Goal: Information Seeking & Learning: Learn about a topic

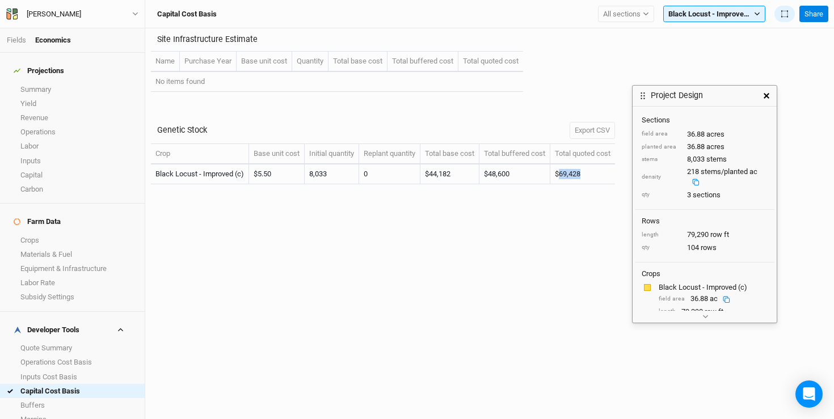
scroll to position [23, 0]
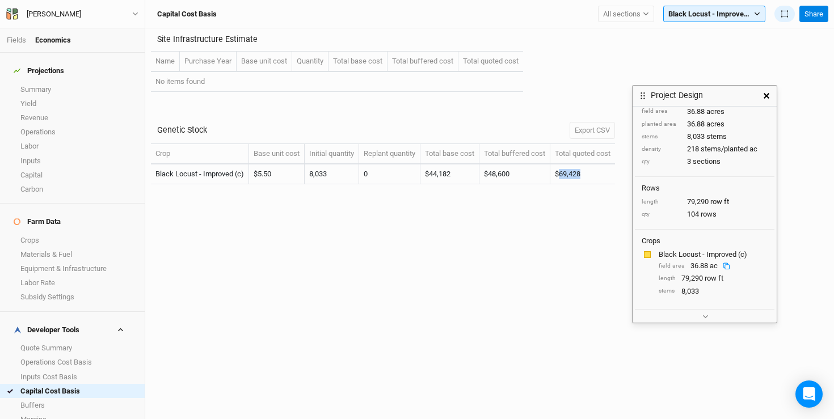
click at [768, 96] on icon "button" at bounding box center [767, 96] width 6 height 6
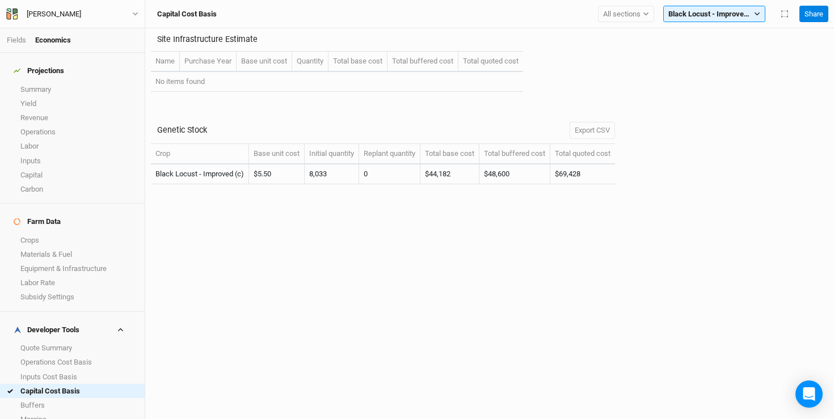
click at [511, 275] on div "Site Infrastructure Estimate Name Purchase Year Base unit cost Quantity Total b…" at bounding box center [489, 223] width 689 height 391
click at [97, 216] on h4 "Farm Data" at bounding box center [72, 222] width 131 height 23
click at [19, 233] on link "Crops" at bounding box center [72, 240] width 145 height 14
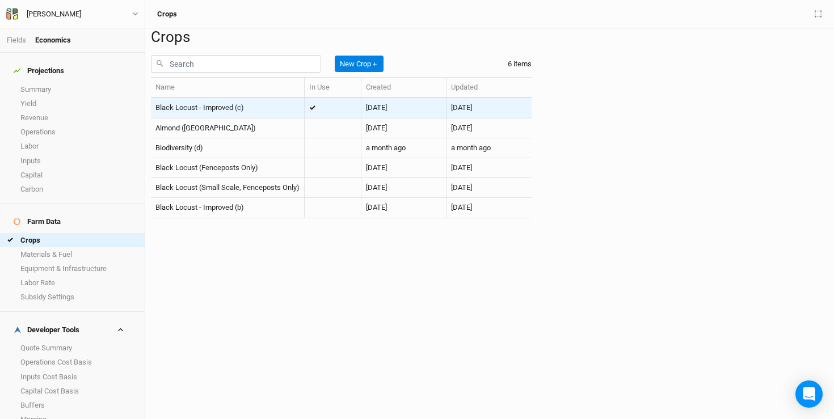
click at [272, 113] on div "Black Locust - Improved (c)" at bounding box center [227, 108] width 144 height 10
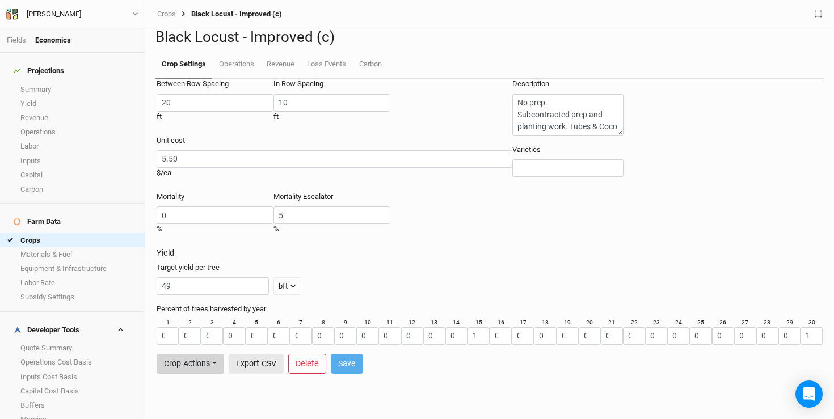
click at [224, 364] on button "Crop Actions" at bounding box center [191, 364] width 68 height 20
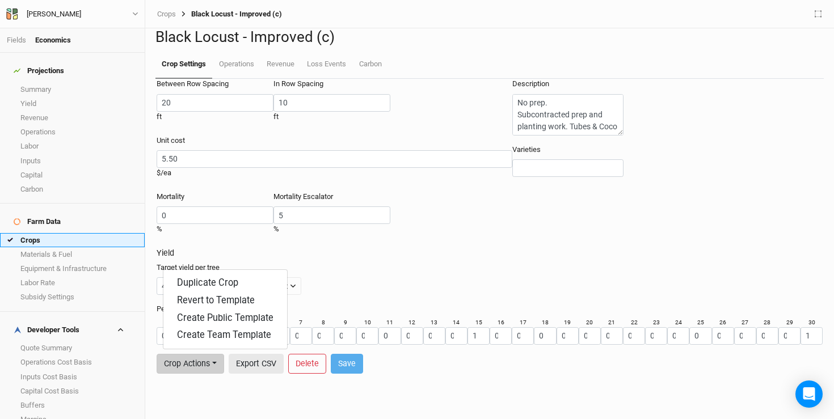
click at [62, 233] on link "Crops" at bounding box center [72, 240] width 145 height 14
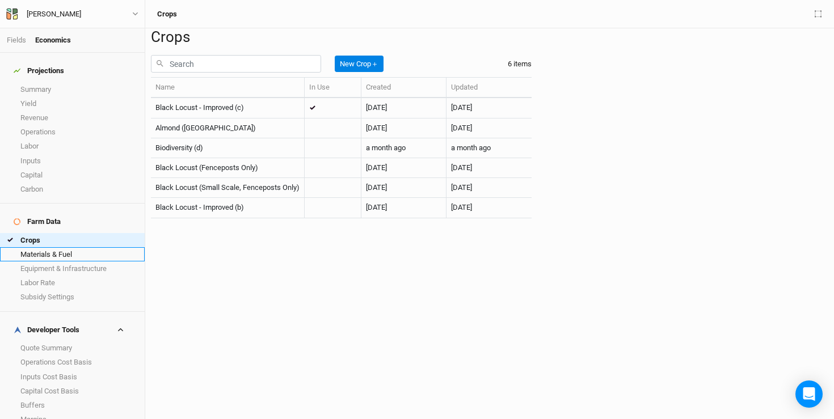
click at [58, 247] on link "Materials & Fuel" at bounding box center [72, 254] width 145 height 14
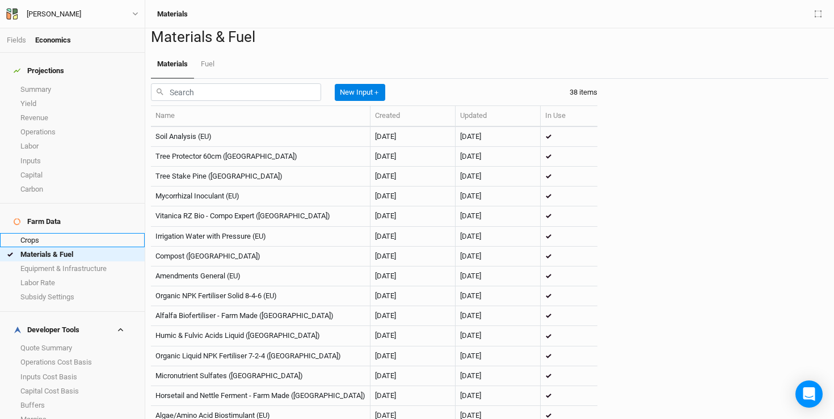
click at [58, 233] on link "Crops" at bounding box center [72, 240] width 145 height 14
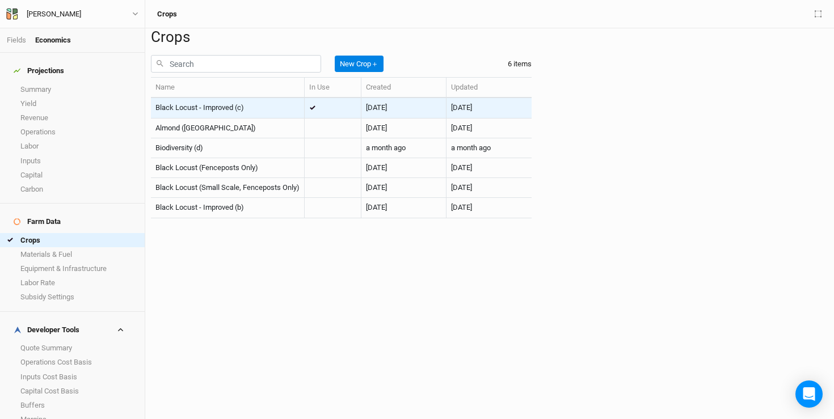
click at [280, 113] on div "Black Locust - Improved (c)" at bounding box center [227, 108] width 144 height 10
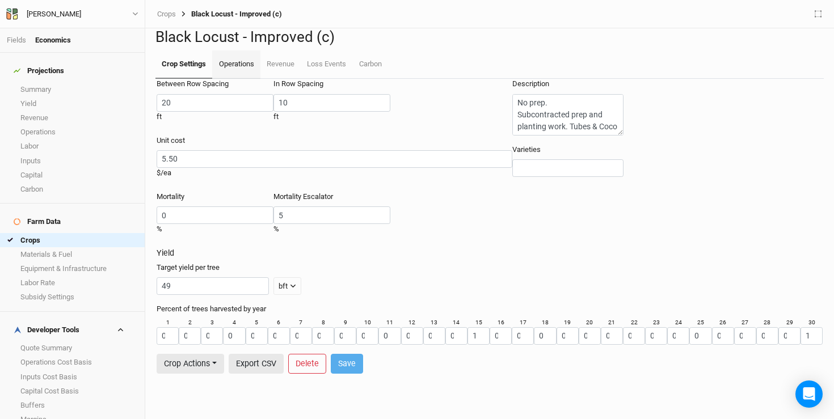
click at [232, 79] on link "Operations" at bounding box center [236, 65] width 48 height 28
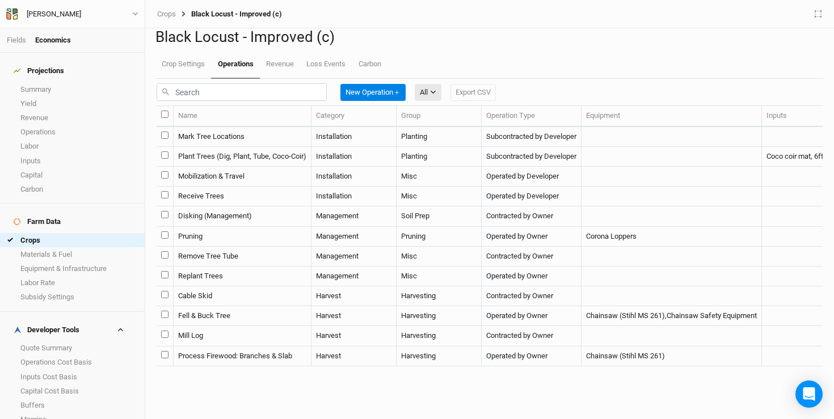
click at [275, 167] on td "Plant Trees (Dig, Plant, Tube, Coco-Coir)" at bounding box center [243, 157] width 138 height 20
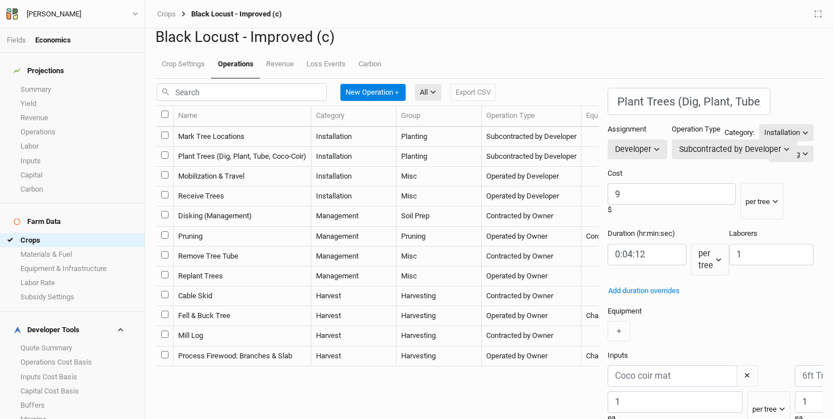
scroll to position [166, 0]
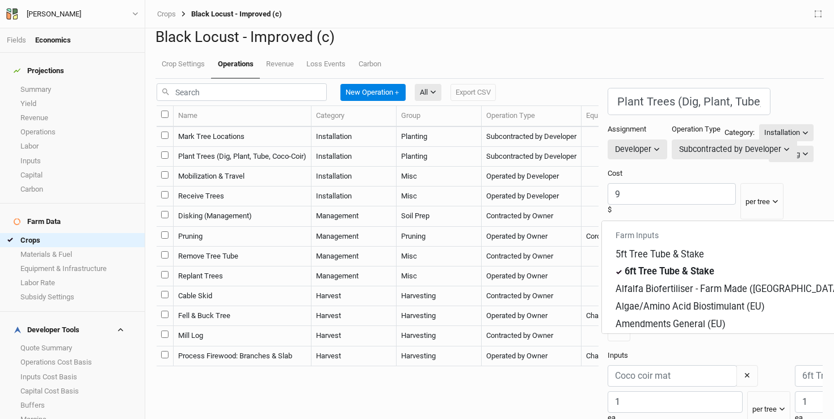
click at [727, 321] on div "＋" at bounding box center [711, 331] width 206 height 20
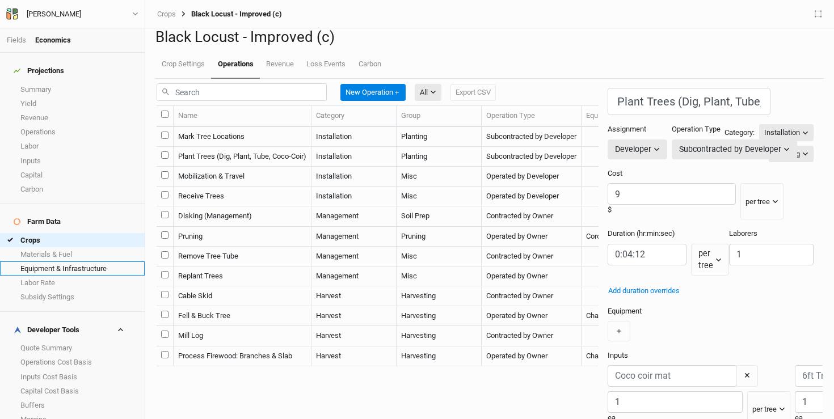
click at [52, 262] on link "Equipment & Infrastructure" at bounding box center [72, 269] width 145 height 14
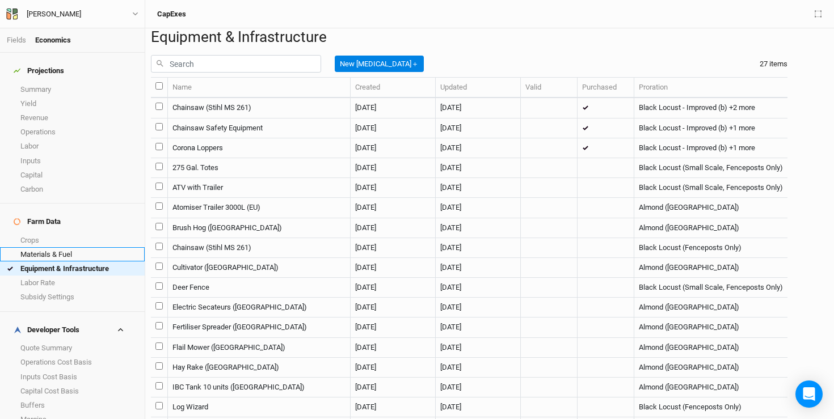
click at [51, 247] on link "Materials & Fuel" at bounding box center [72, 254] width 145 height 14
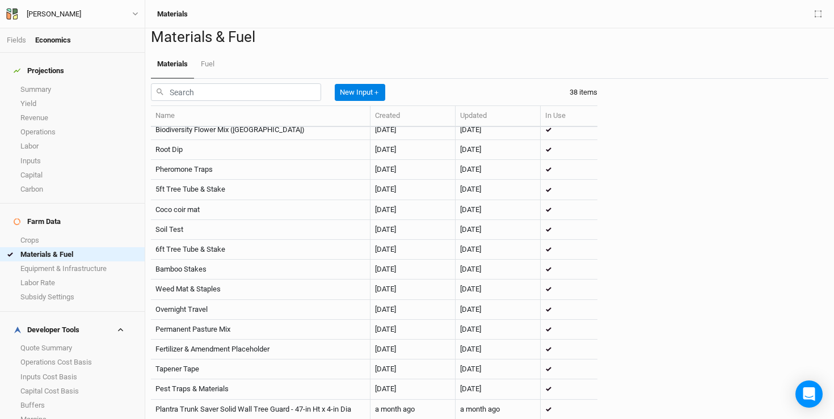
scroll to position [753, 0]
click at [81, 262] on link "Equipment & Infrastructure" at bounding box center [72, 269] width 145 height 14
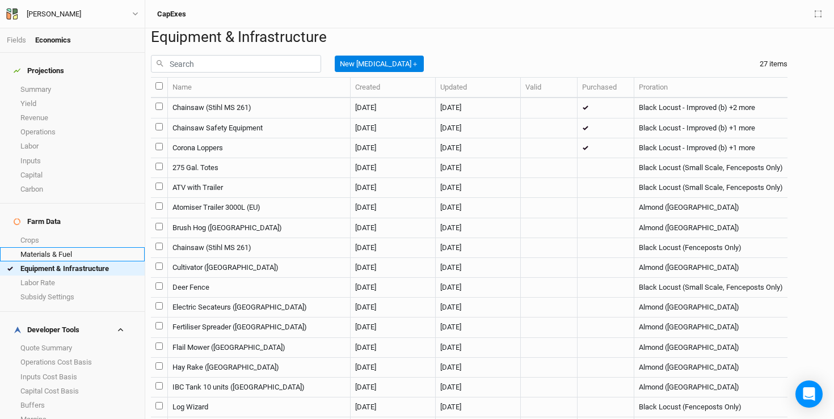
click at [84, 247] on link "Materials & Fuel" at bounding box center [72, 254] width 145 height 14
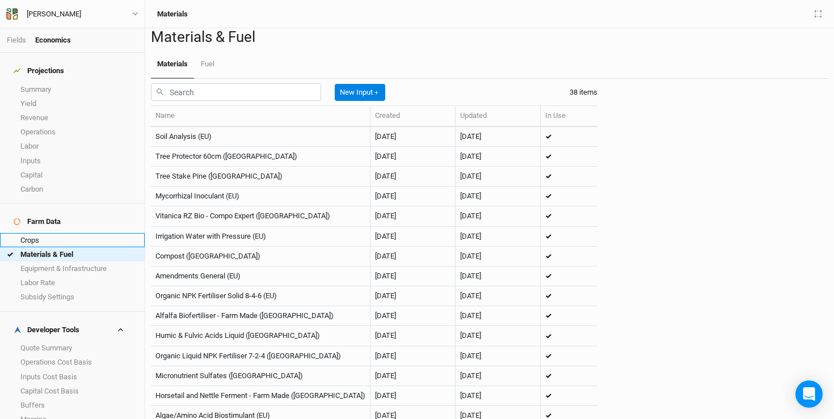
click at [52, 233] on link "Crops" at bounding box center [72, 240] width 145 height 14
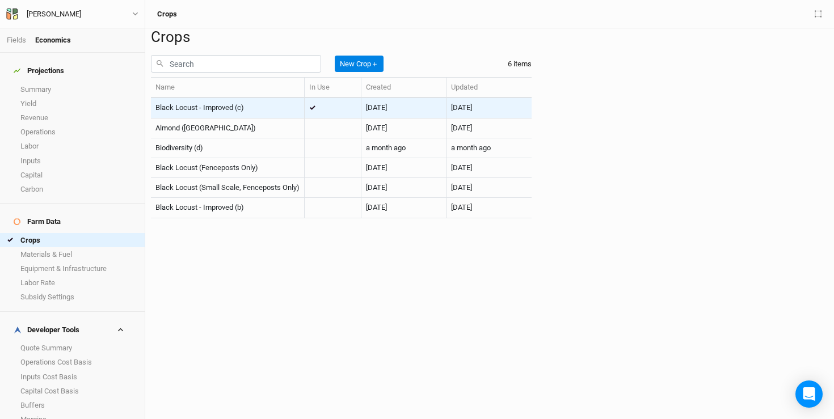
click at [250, 113] on div "Black Locust - Improved (c)" at bounding box center [227, 108] width 144 height 10
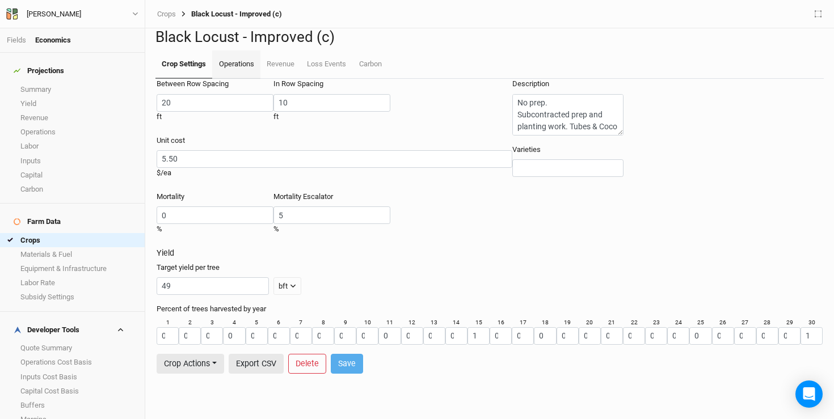
click at [232, 79] on link "Operations" at bounding box center [236, 65] width 48 height 28
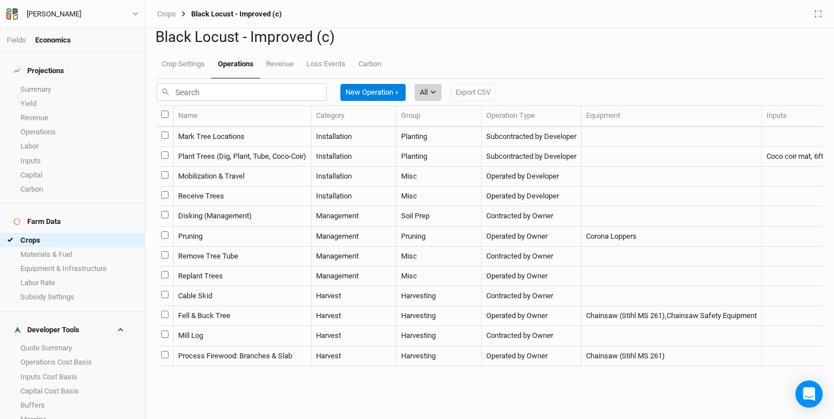
click at [436, 95] on icon "button" at bounding box center [433, 92] width 6 height 6
click at [445, 192] on span "Installation" at bounding box center [458, 196] width 45 height 13
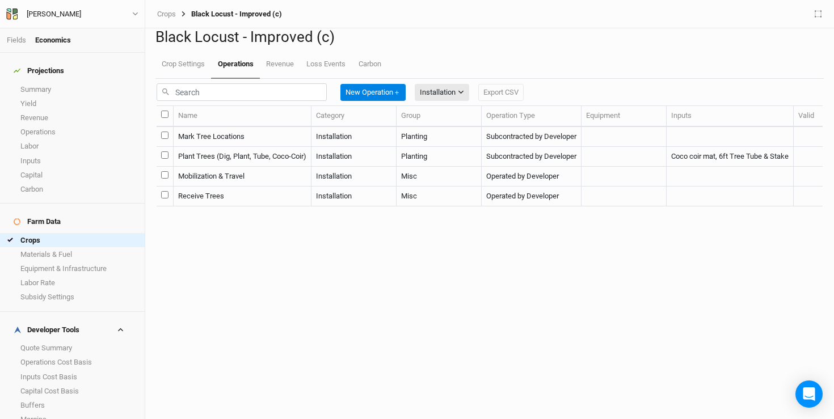
click at [277, 187] on td "Mobilization & Travel" at bounding box center [243, 177] width 138 height 20
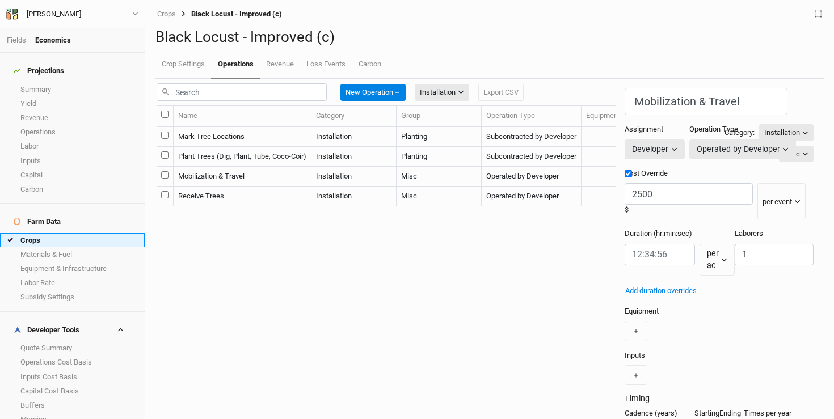
click at [73, 233] on link "Crops" at bounding box center [72, 240] width 145 height 14
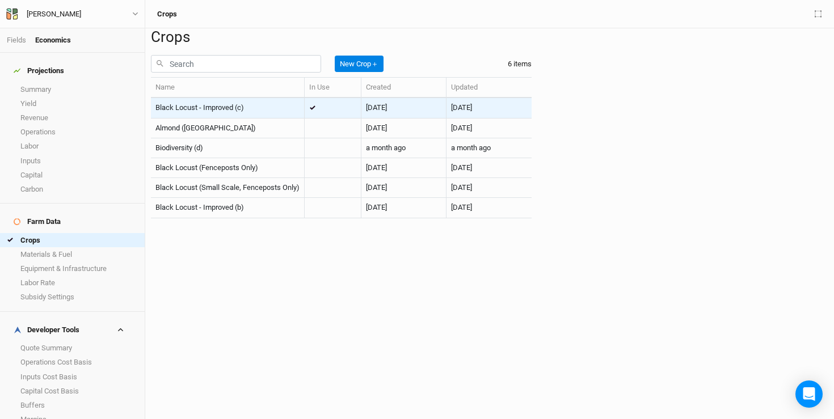
click at [253, 113] on div "Black Locust - Improved (c)" at bounding box center [227, 108] width 144 height 10
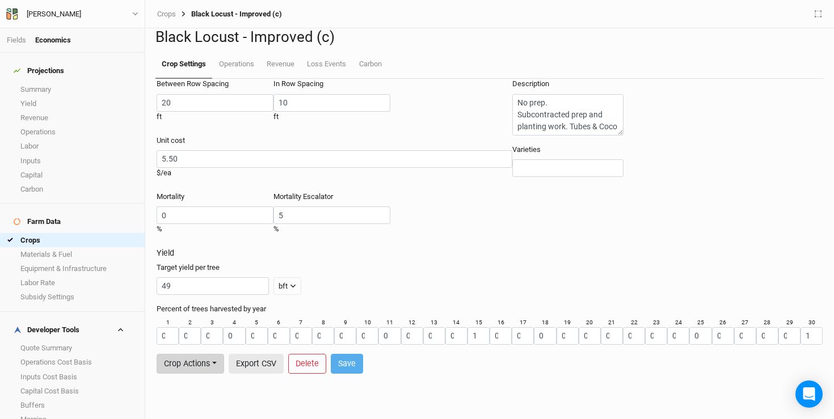
click at [209, 360] on button "Crop Actions" at bounding box center [191, 364] width 68 height 20
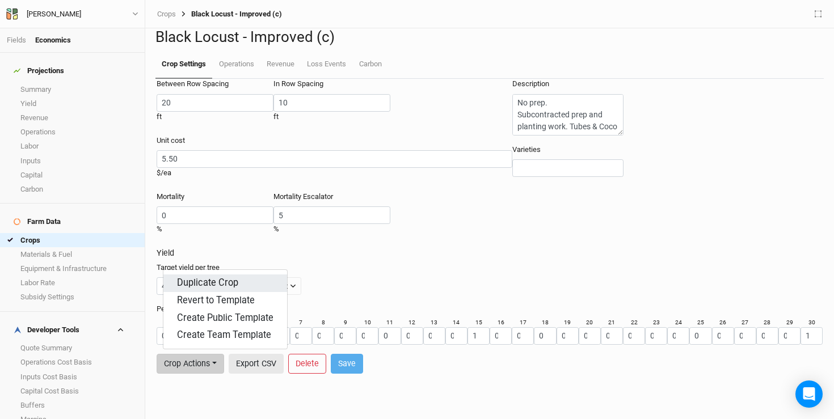
click at [207, 282] on button "Duplicate Crop" at bounding box center [225, 284] width 124 height 18
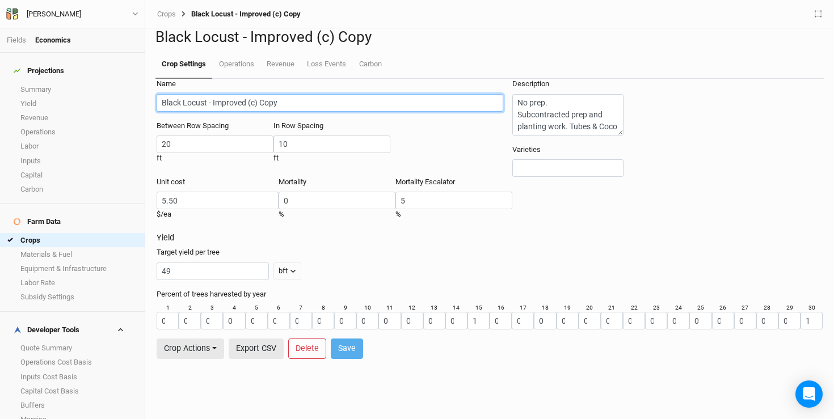
drag, startPoint x: 317, startPoint y: 144, endPoint x: 220, endPoint y: 146, distance: 97.1
click at [220, 112] on input "Black Locust - Improved (c) Copy" at bounding box center [330, 103] width 347 height 18
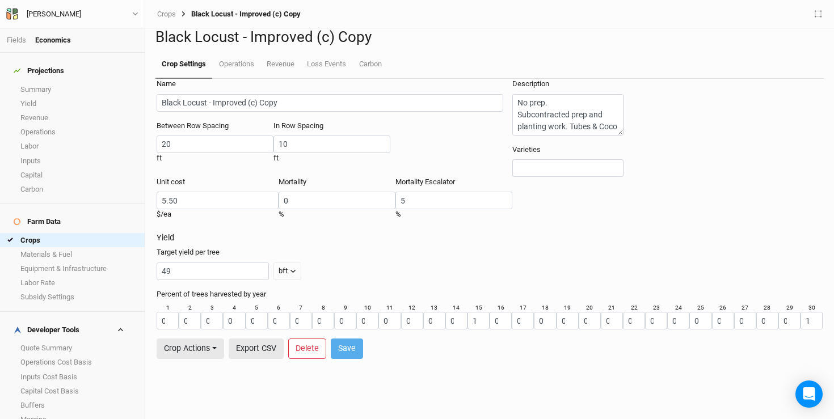
click at [418, 228] on div "Unit cost 5.50 $ /ea Mortality 0 % Mortality Escalator 5 %" at bounding box center [335, 205] width 356 height 56
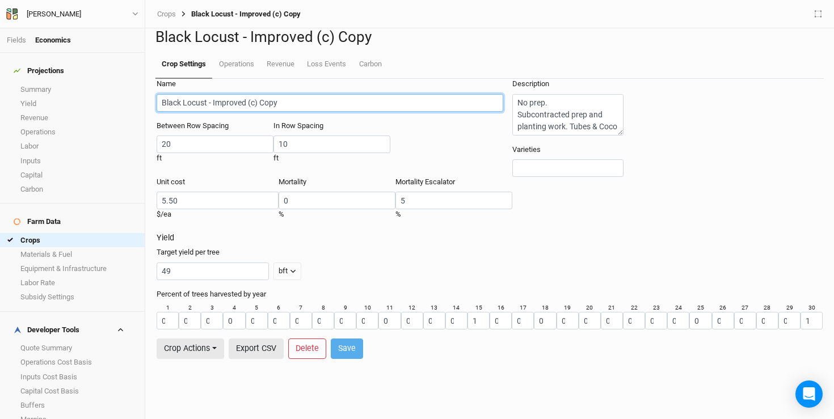
drag, startPoint x: 285, startPoint y: 141, endPoint x: 221, endPoint y: 140, distance: 64.7
click at [221, 112] on input "Black Locust - Improved (c) Copy" at bounding box center [330, 103] width 347 height 18
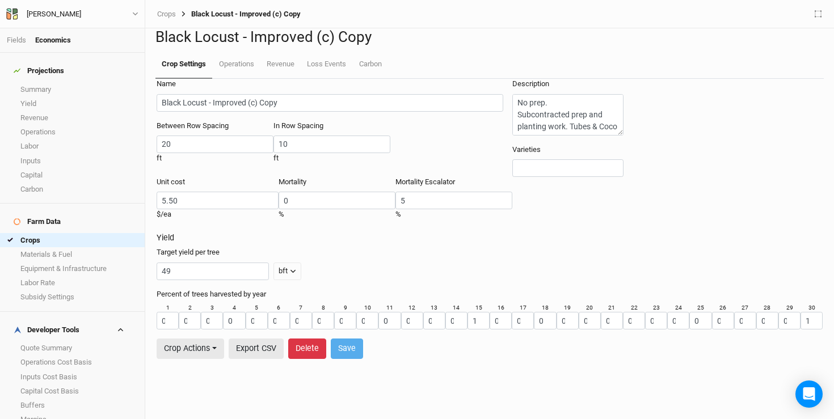
click at [313, 359] on button "Delete" at bounding box center [307, 349] width 38 height 20
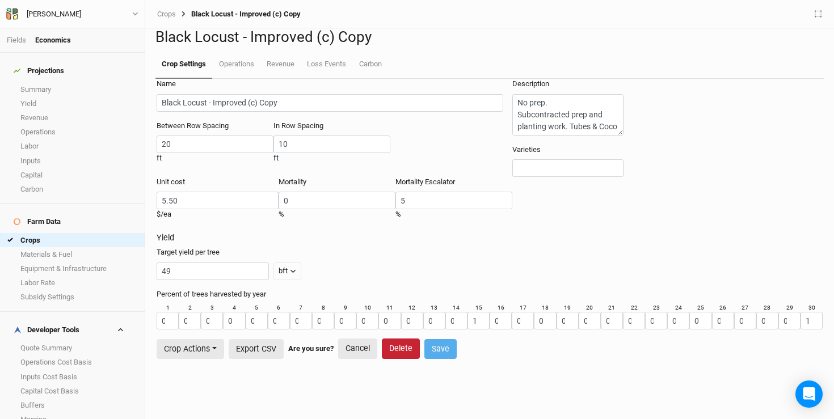
click at [420, 359] on button "Delete" at bounding box center [401, 349] width 38 height 20
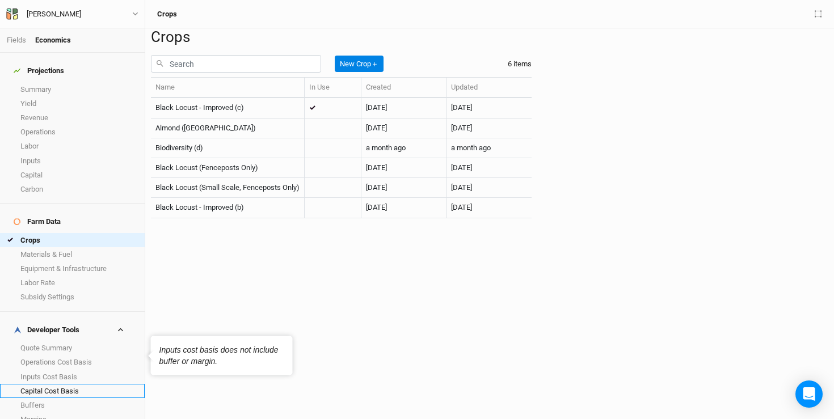
click at [58, 384] on link "Capital Cost Basis" at bounding box center [72, 391] width 145 height 14
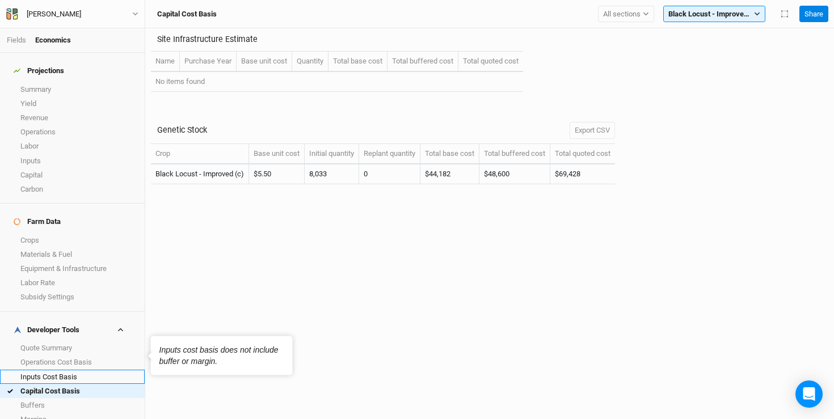
click at [62, 370] on link "Inputs Cost Basis" at bounding box center [72, 377] width 145 height 14
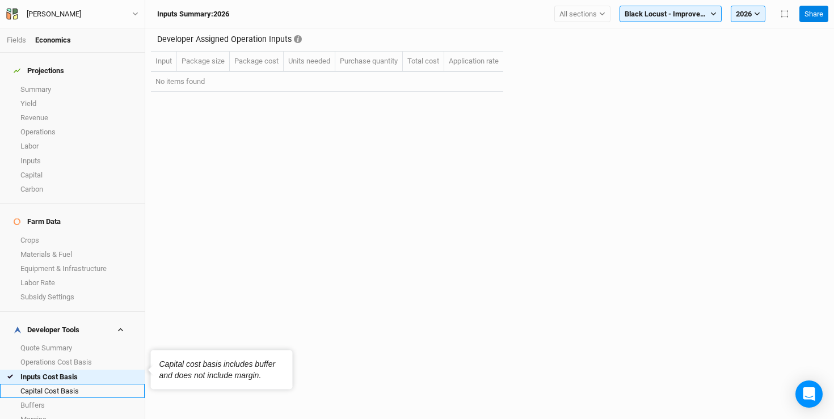
click at [61, 384] on link "Capital Cost Basis" at bounding box center [72, 391] width 145 height 14
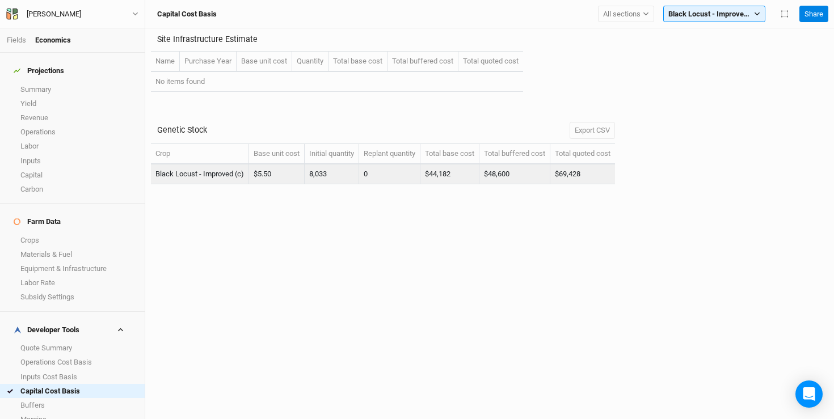
click at [527, 176] on td "$48,600" at bounding box center [514, 175] width 71 height 20
drag, startPoint x: 592, startPoint y: 176, endPoint x: 567, endPoint y: 177, distance: 25.0
click at [567, 177] on td "$69,428" at bounding box center [582, 175] width 65 height 20
copy td "69,428"
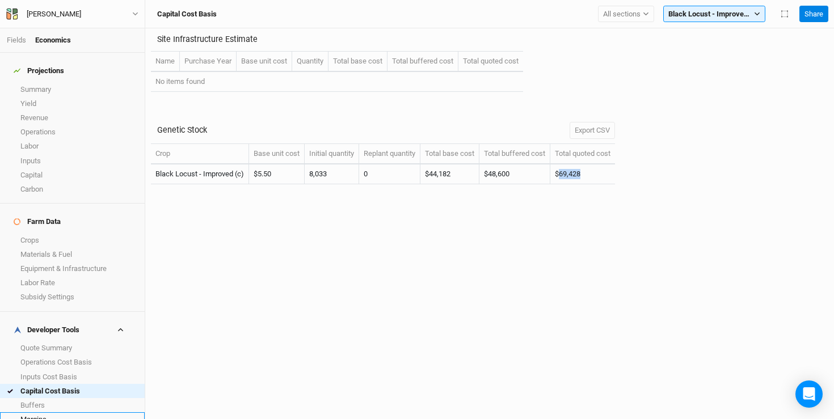
click at [47, 413] on link "Margins" at bounding box center [72, 420] width 145 height 14
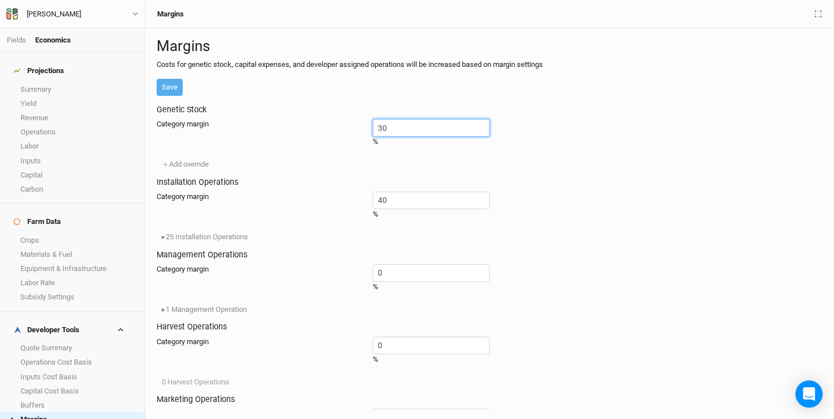
drag, startPoint x: 306, startPoint y: 171, endPoint x: 260, endPoint y: 164, distance: 47.1
click at [260, 164] on div "Genetic Stock Category margin 30 % ＋ Add override" at bounding box center [490, 139] width 666 height 68
type input "0"
click at [174, 96] on button "Save" at bounding box center [170, 87] width 26 height 17
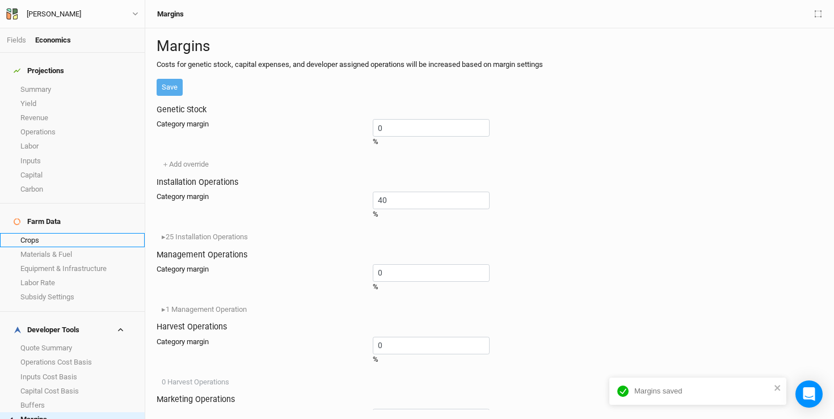
click at [43, 233] on link "Crops" at bounding box center [72, 240] width 145 height 14
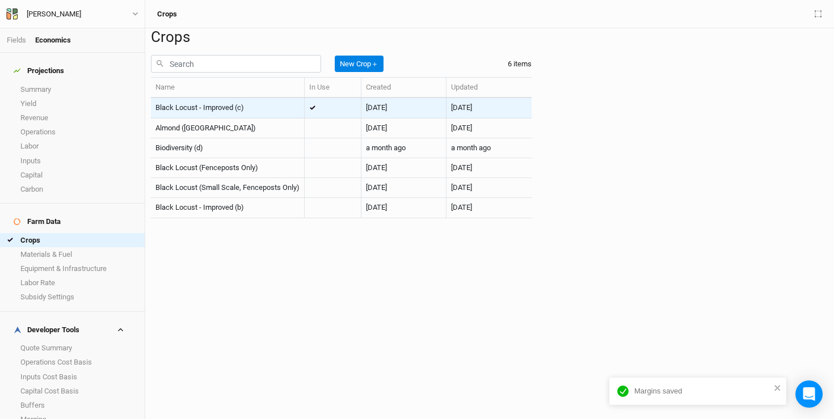
click at [247, 113] on div "Black Locust - Improved (c)" at bounding box center [227, 108] width 144 height 10
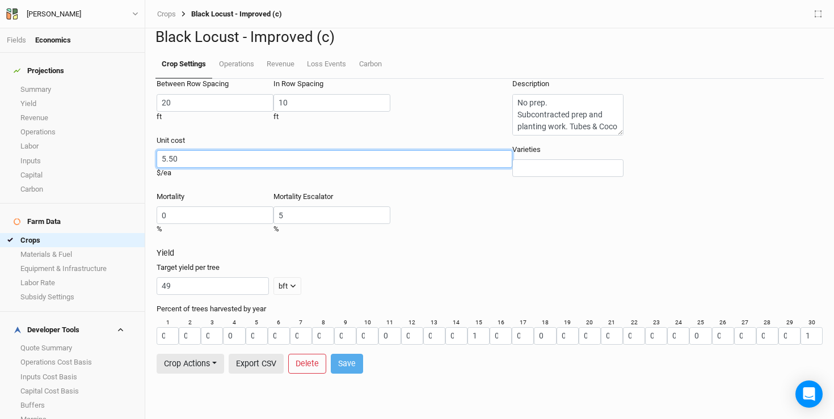
drag, startPoint x: 204, startPoint y: 182, endPoint x: 174, endPoint y: 184, distance: 30.7
click at [174, 168] on input "5.50" at bounding box center [335, 159] width 356 height 18
type input "6.60"
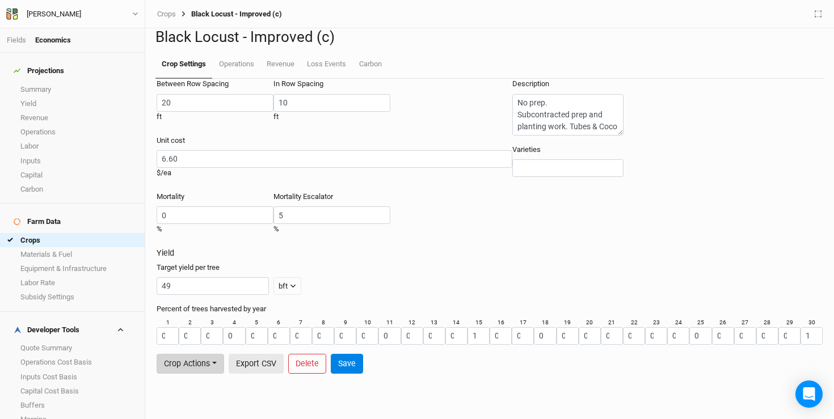
click at [218, 356] on button "Crop Actions" at bounding box center [191, 364] width 68 height 20
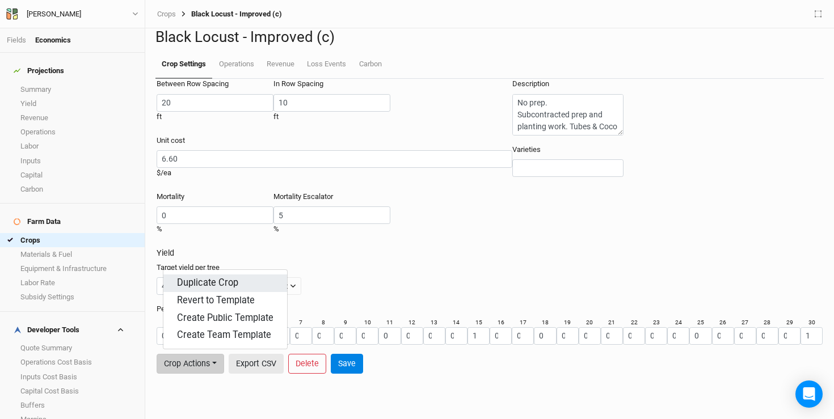
click at [237, 279] on button "Duplicate Crop" at bounding box center [225, 284] width 124 height 18
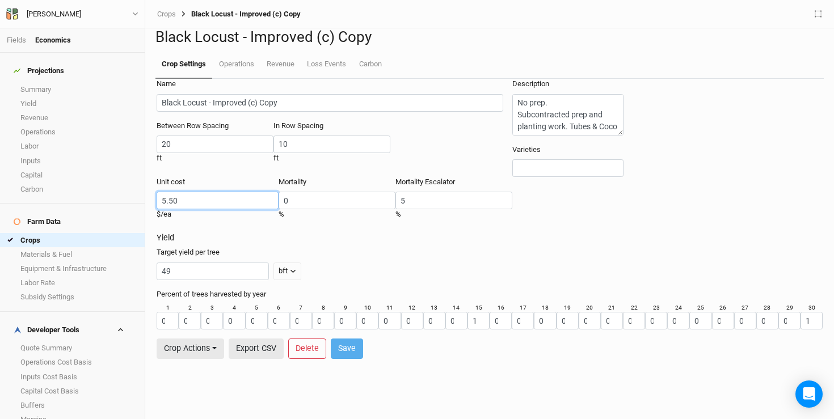
click at [194, 209] on input "5.50" at bounding box center [218, 201] width 122 height 18
drag, startPoint x: 192, startPoint y: 230, endPoint x: 154, endPoint y: 221, distance: 39.6
click at [154, 221] on div "Name Black Locust - Improved (c) Copy Between Row Spacing 20 ft In Row Spacing …" at bounding box center [490, 249] width 678 height 340
type input "6.60"
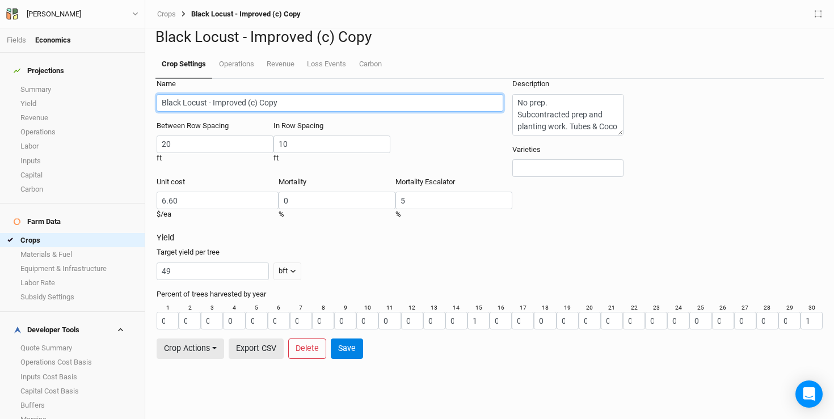
drag, startPoint x: 295, startPoint y: 146, endPoint x: 220, endPoint y: 145, distance: 75.5
click at [220, 112] on input "Black Locust - Improved (c) Copy" at bounding box center [330, 103] width 347 height 18
type input "Black Locust - Turbo Obelisk Plug"
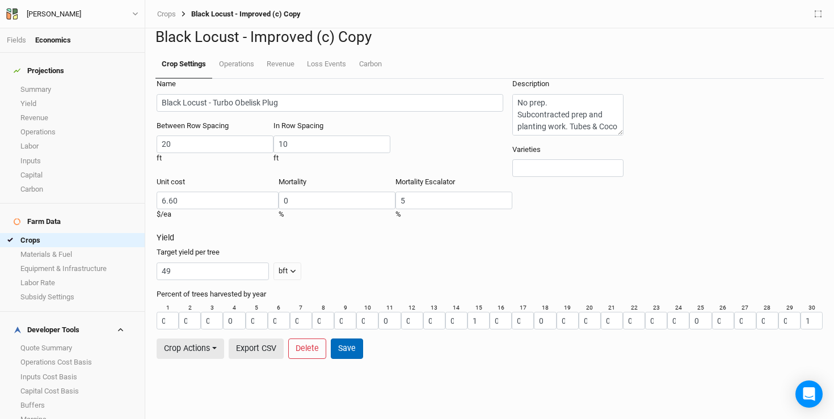
click at [351, 359] on button "Save" at bounding box center [347, 349] width 32 height 20
click at [203, 359] on button "Crop Actions" at bounding box center [191, 349] width 68 height 20
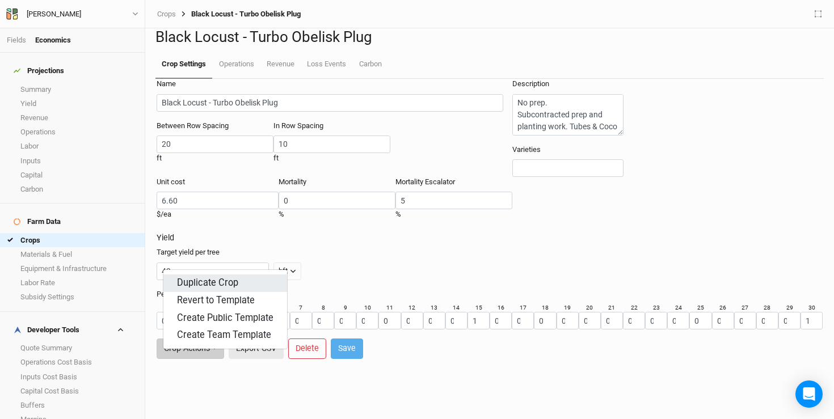
click at [211, 285] on button "Duplicate Crop" at bounding box center [225, 284] width 124 height 18
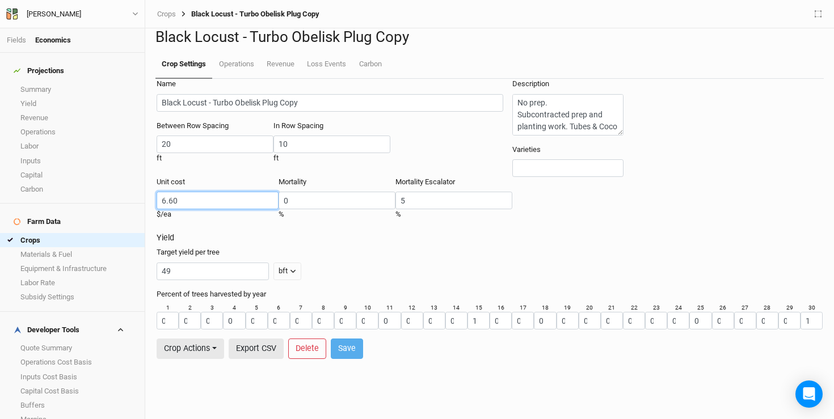
drag, startPoint x: 191, startPoint y: 225, endPoint x: 162, endPoint y: 225, distance: 28.9
click at [162, 225] on form "Name Black Locust - Turbo Obelisk Plug Copy Between Row Spacing 20 ft In Row Sp…" at bounding box center [490, 219] width 666 height 280
type input "4.64"
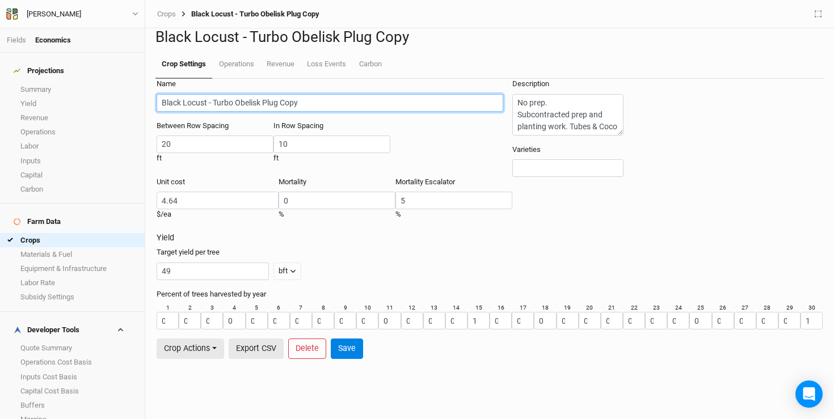
drag, startPoint x: 318, startPoint y: 146, endPoint x: 221, endPoint y: 144, distance: 97.6
click at [220, 112] on input "Black Locust - Turbo Obelisk Plug Copy" at bounding box center [330, 103] width 347 height 18
type input "Black Locust - Daybreak Bareroot"
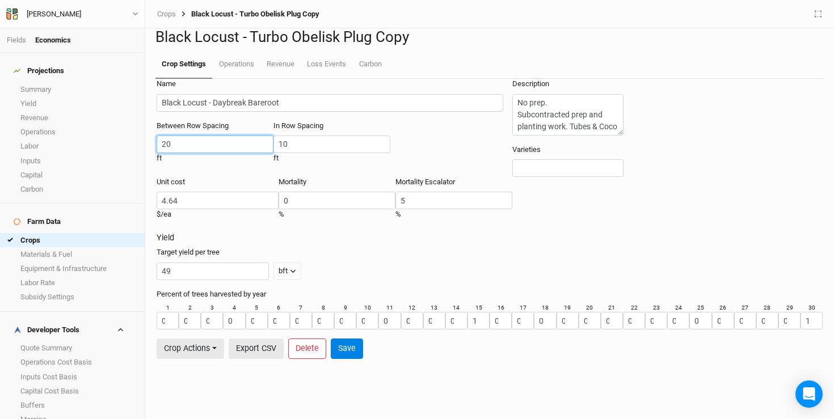
drag, startPoint x: 199, startPoint y: 187, endPoint x: 154, endPoint y: 180, distance: 45.9
click at [154, 180] on div "Name Black Locust - Daybreak Bareroot Between Row Spacing 20 ft In Row Spacing …" at bounding box center [490, 249] width 678 height 340
type input "15"
drag, startPoint x: 281, startPoint y: 187, endPoint x: 186, endPoint y: 169, distance: 97.6
click at [186, 169] on div "Between Row Spacing 15 ft In Row Spacing 10 ft" at bounding box center [335, 149] width 356 height 56
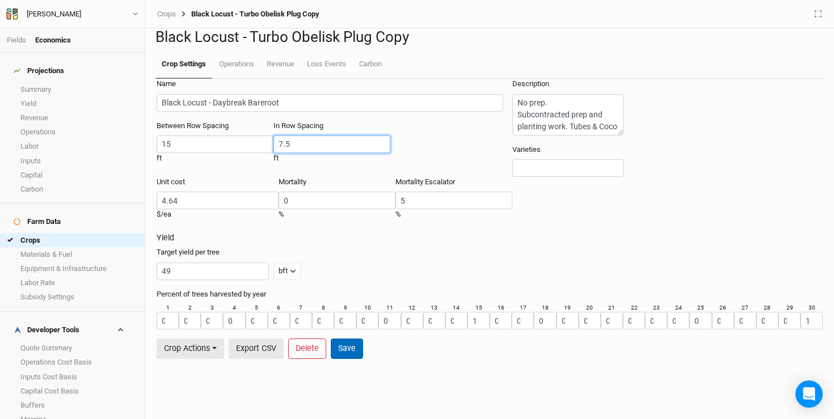
type input "7.5"
click at [360, 359] on button "Save" at bounding box center [347, 349] width 32 height 20
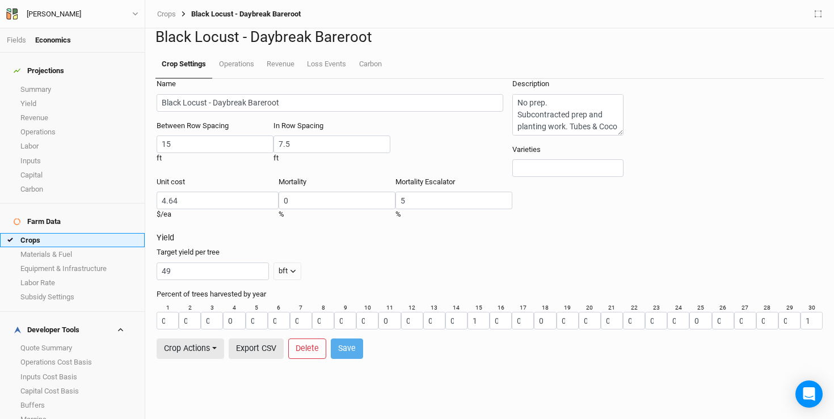
click at [87, 233] on link "Crops" at bounding box center [72, 240] width 145 height 14
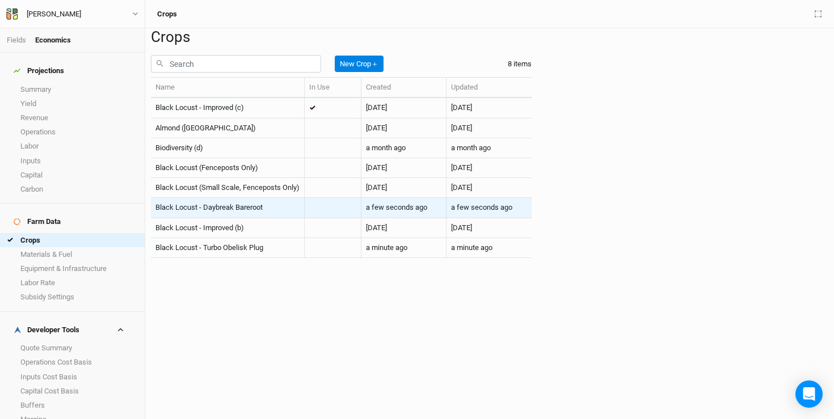
click at [280, 213] on div "Black Locust - Daybreak Bareroot" at bounding box center [227, 208] width 144 height 10
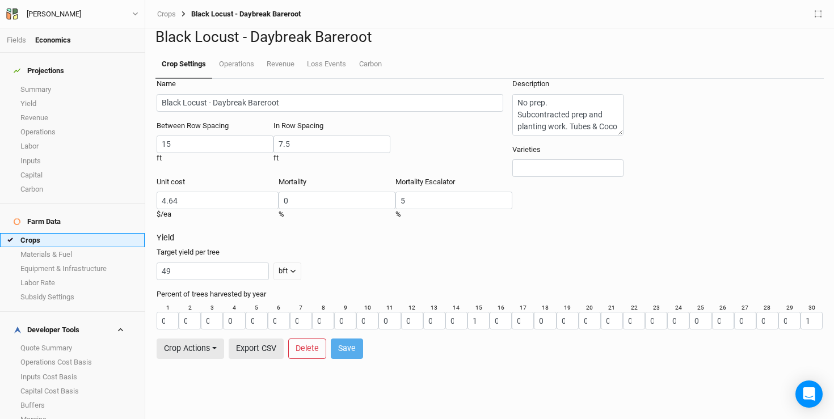
click at [73, 233] on link "Crops" at bounding box center [72, 240] width 145 height 14
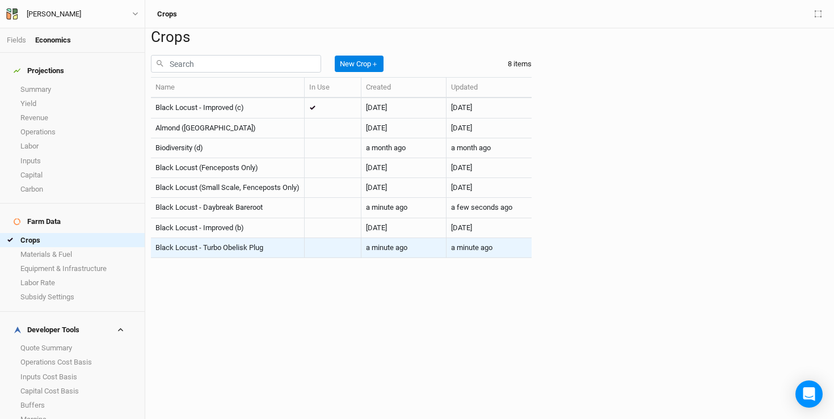
click at [281, 253] on div "Black Locust - Turbo Obelisk Plug" at bounding box center [227, 248] width 144 height 10
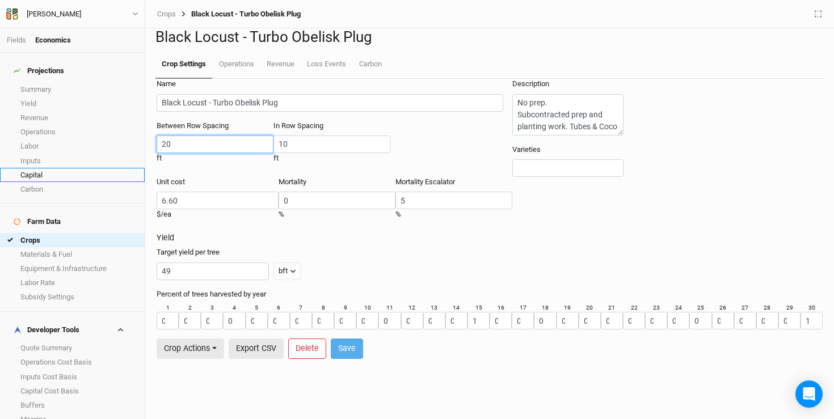
drag, startPoint x: 202, startPoint y: 183, endPoint x: 131, endPoint y: 173, distance: 71.7
click at [131, 173] on div "Fields Economics Projections Summary Yield Revenue Operations Labor Inputs Capi…" at bounding box center [417, 209] width 834 height 419
type input "15"
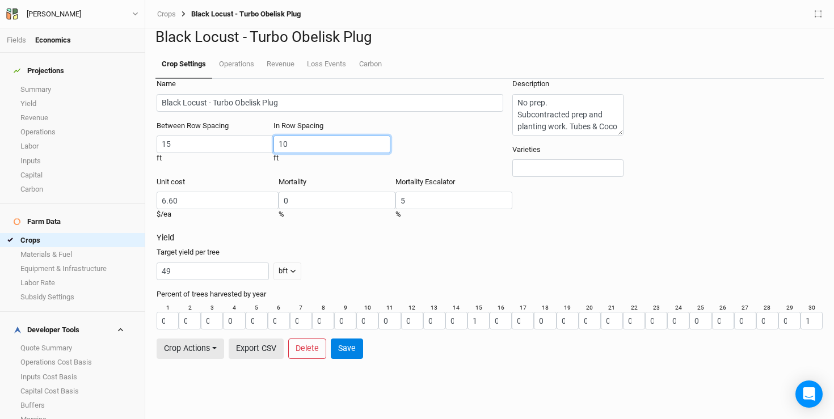
drag, startPoint x: 270, startPoint y: 190, endPoint x: 191, endPoint y: 175, distance: 80.1
click at [191, 175] on div "Between Row Spacing 15 ft In Row Spacing 10 ft" at bounding box center [335, 149] width 356 height 56
type input "7.5"
click at [356, 359] on button "Save" at bounding box center [347, 349] width 32 height 20
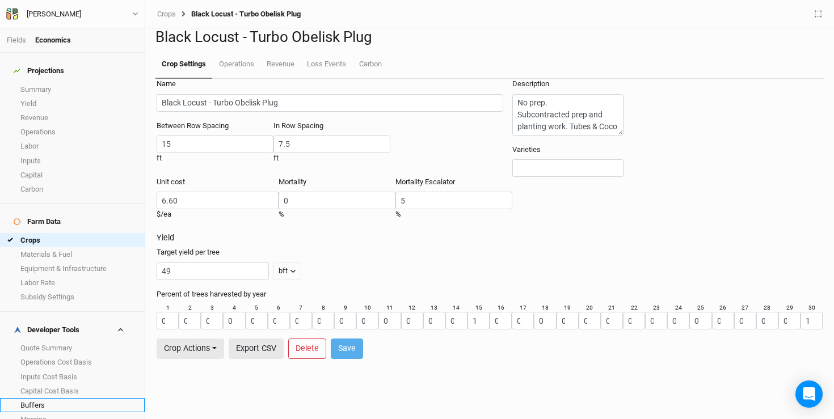
click at [56, 398] on link "Buffers" at bounding box center [72, 405] width 145 height 14
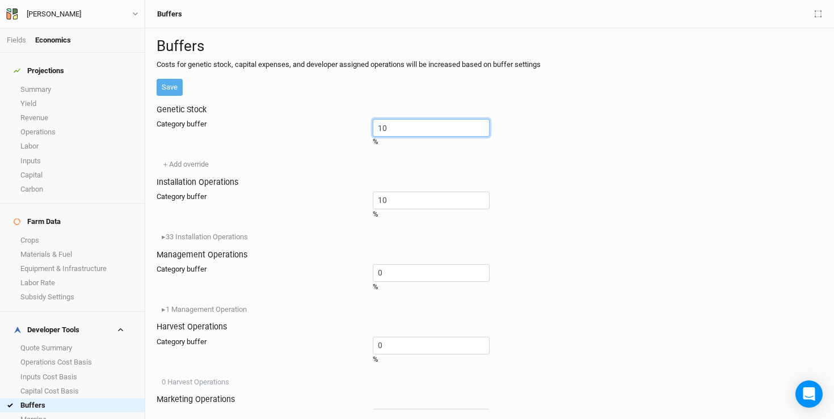
drag, startPoint x: 301, startPoint y: 174, endPoint x: 267, endPoint y: 170, distance: 34.2
click at [267, 152] on div "Category buffer 10 %" at bounding box center [323, 135] width 333 height 32
type input "5"
click at [176, 96] on button "Save" at bounding box center [170, 87] width 26 height 17
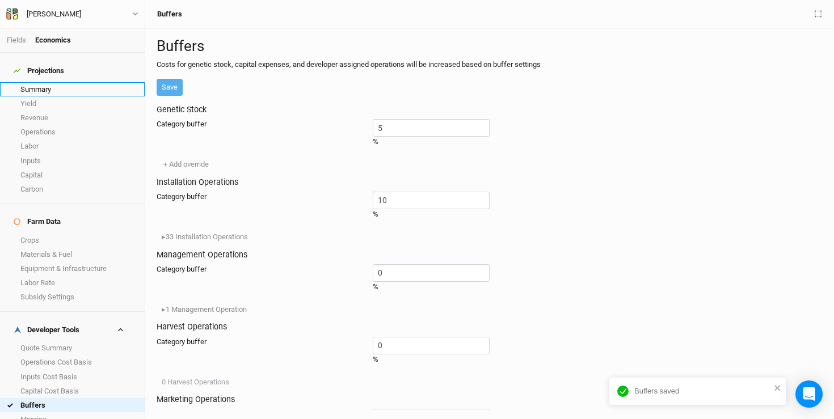
click at [66, 82] on link "Summary" at bounding box center [72, 89] width 145 height 14
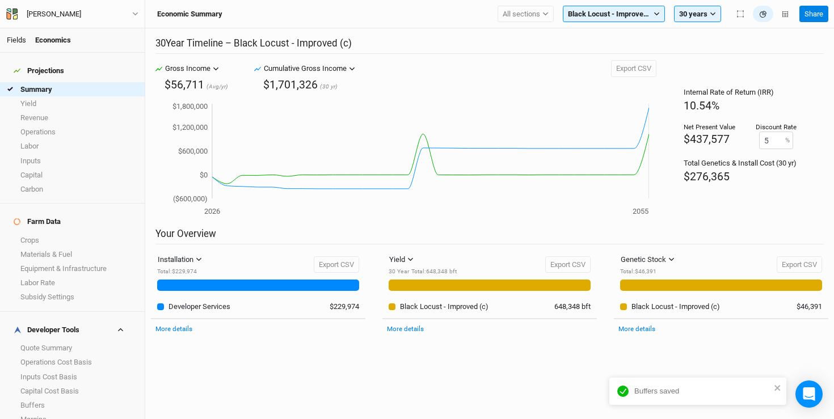
click at [19, 39] on link "Fields" at bounding box center [16, 40] width 19 height 9
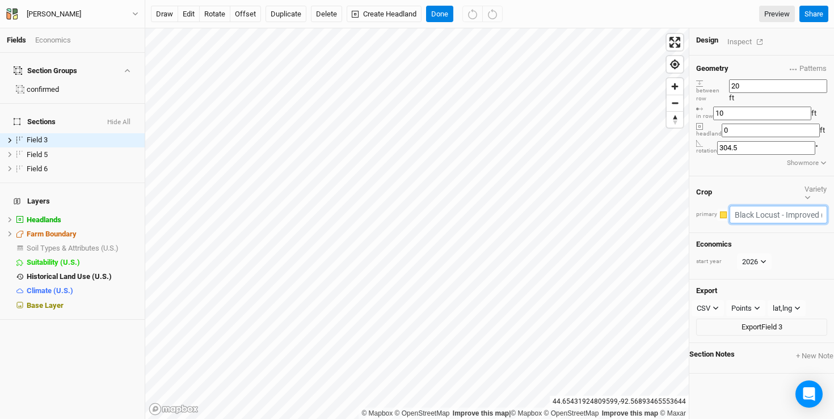
click at [769, 206] on input "text" at bounding box center [779, 215] width 98 height 18
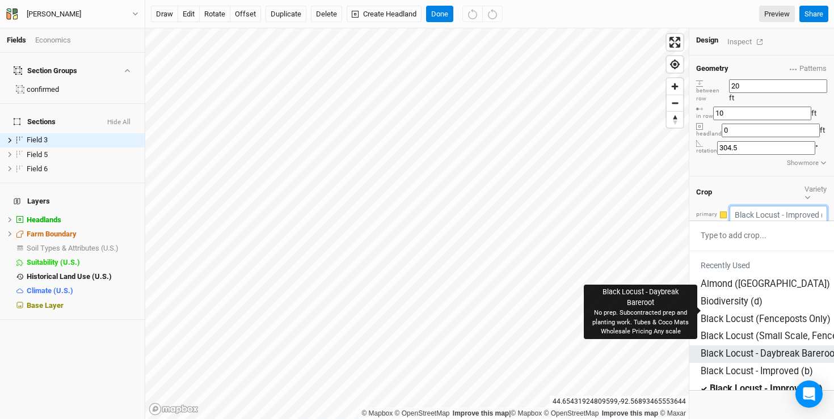
click at [774, 348] on div "Black Locust - Daybreak Bareroot" at bounding box center [769, 354] width 137 height 13
type input "15"
type input "7.5"
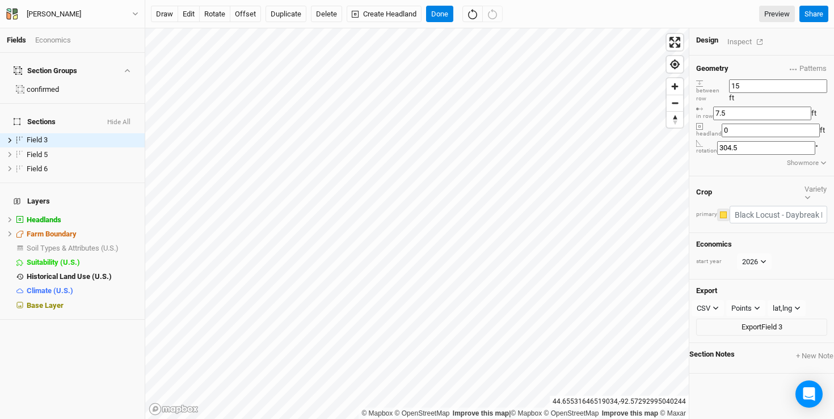
click at [727, 212] on div "button" at bounding box center [723, 215] width 7 height 7
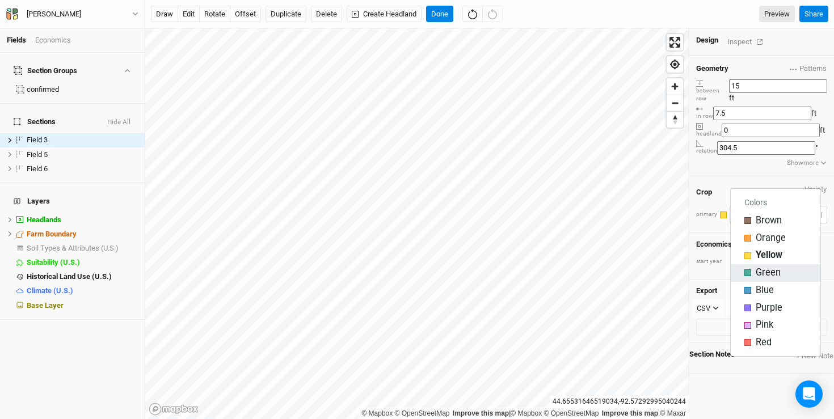
click at [760, 272] on span "Green" at bounding box center [768, 273] width 25 height 13
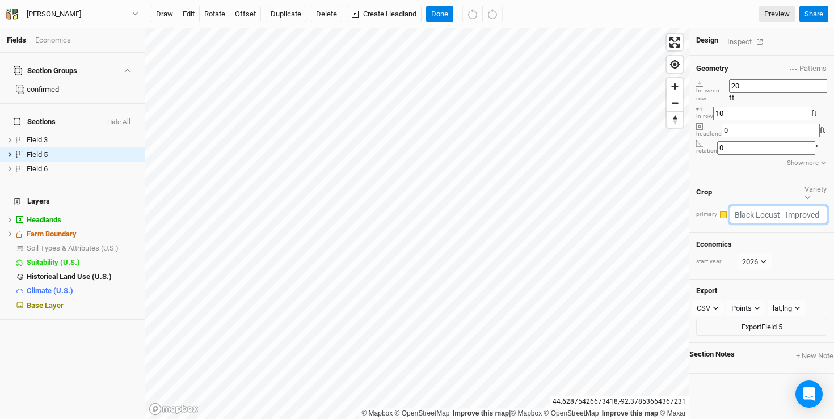
click at [760, 206] on input "text" at bounding box center [779, 215] width 98 height 18
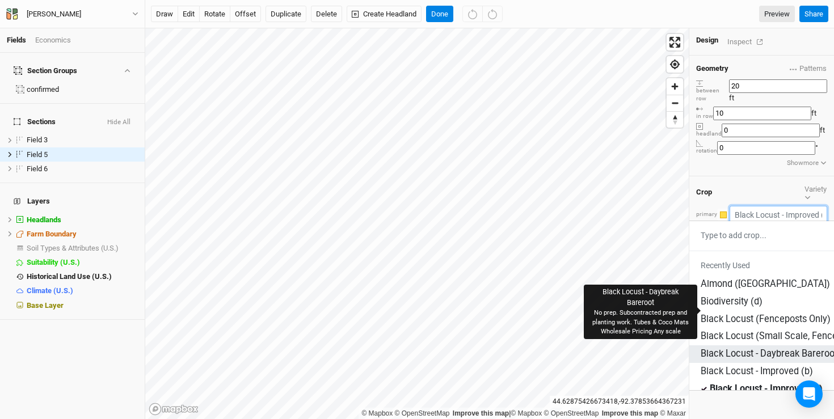
click at [734, 348] on div "Black Locust - Daybreak Bareroot" at bounding box center [769, 354] width 137 height 13
type input "15"
type input "7.5"
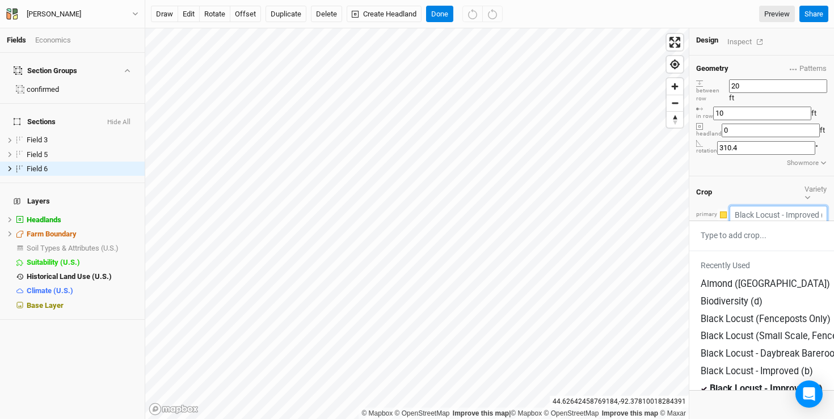
click at [798, 206] on input "text" at bounding box center [779, 215] width 98 height 18
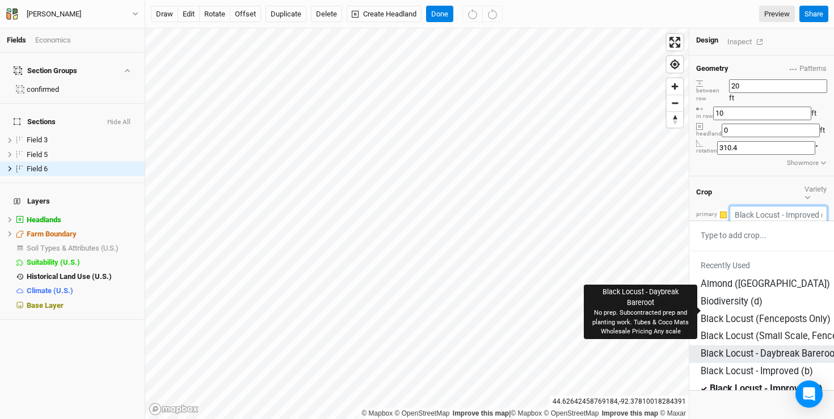
click at [737, 348] on div "Black Locust - Daybreak Bareroot" at bounding box center [769, 354] width 137 height 13
type input "15"
type input "7.5"
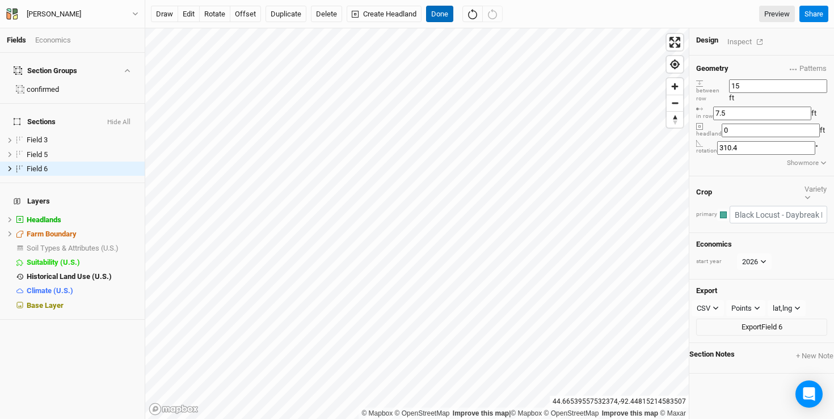
click at [445, 9] on button "Done" at bounding box center [439, 14] width 27 height 17
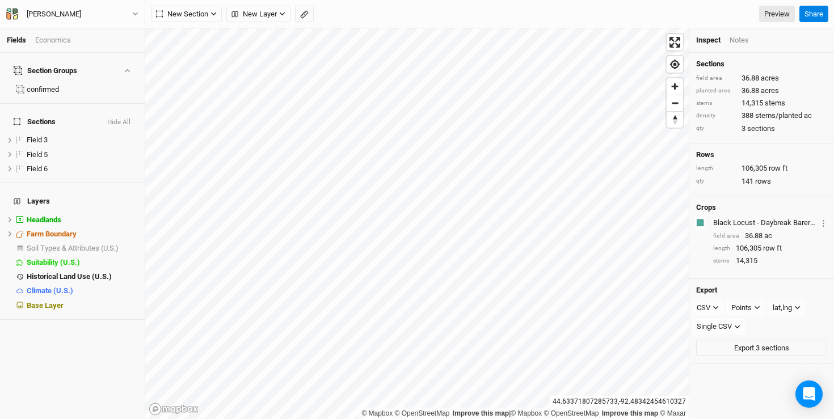
click at [58, 40] on div "Economics" at bounding box center [53, 40] width 36 height 10
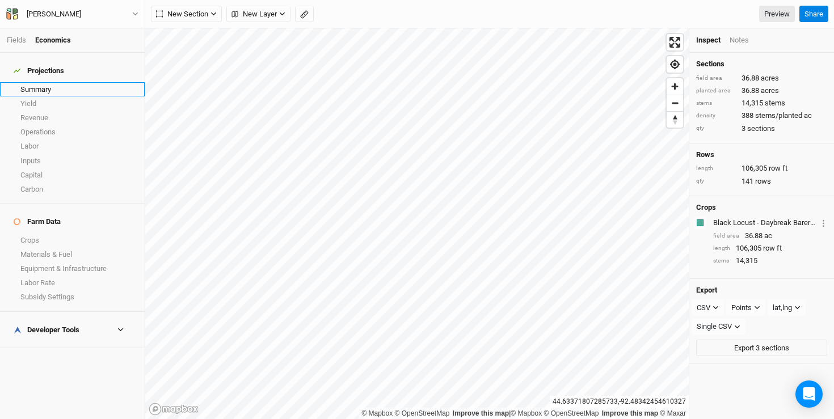
click at [50, 82] on link "Summary" at bounding box center [72, 89] width 145 height 14
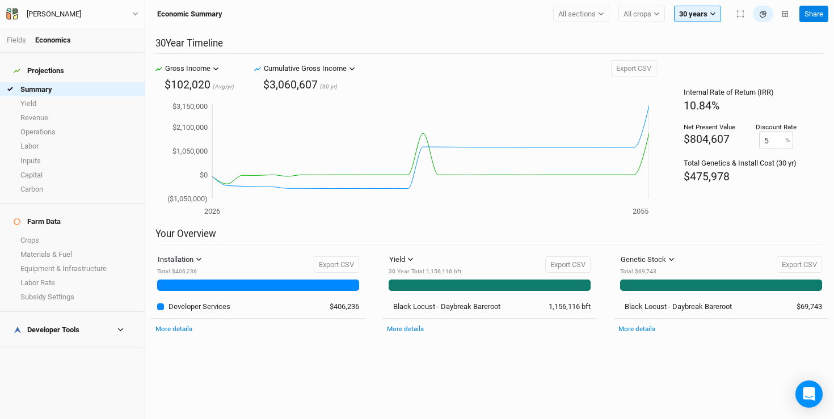
click at [66, 326] on div "Developer Tools" at bounding box center [47, 330] width 66 height 9
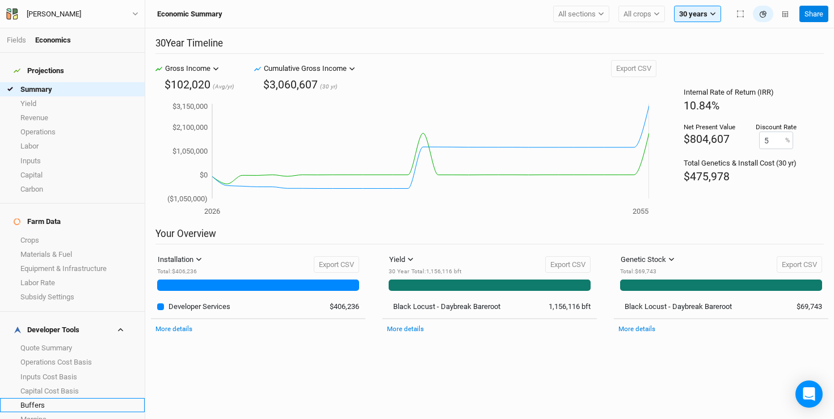
click at [55, 398] on link "Buffers" at bounding box center [72, 405] width 145 height 14
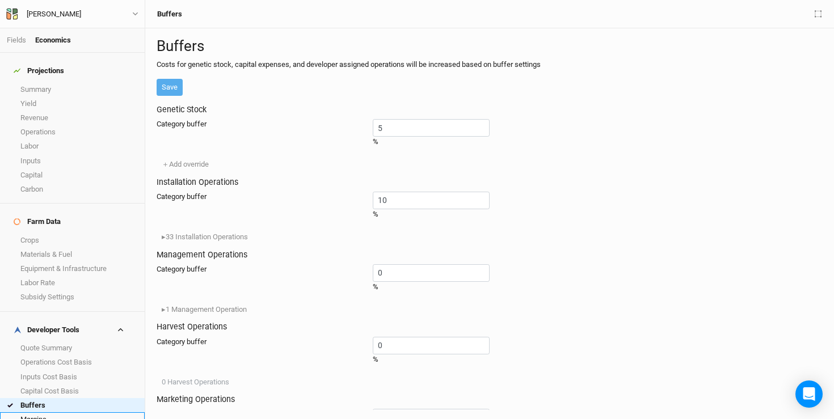
click at [56, 413] on link "Margins" at bounding box center [72, 420] width 145 height 14
click at [55, 398] on link "Buffers" at bounding box center [72, 405] width 145 height 14
click at [62, 413] on link "Margins" at bounding box center [72, 420] width 145 height 14
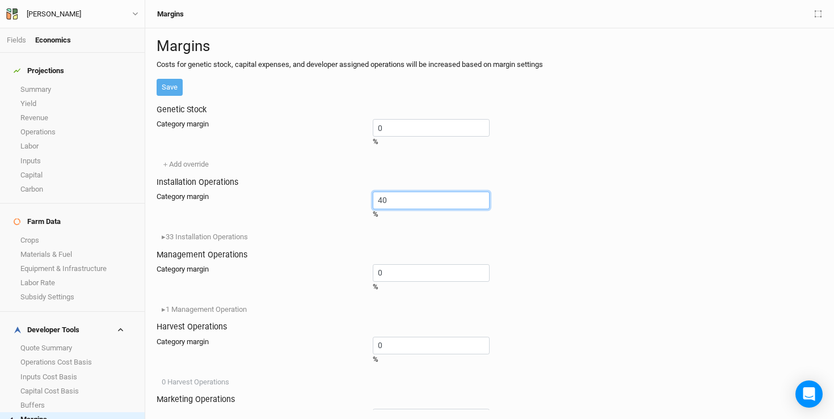
drag, startPoint x: 299, startPoint y: 269, endPoint x: 284, endPoint y: 268, distance: 15.4
click at [373, 209] on input "40" at bounding box center [431, 201] width 117 height 18
type input "30"
click at [173, 96] on button "Save" at bounding box center [170, 87] width 26 height 17
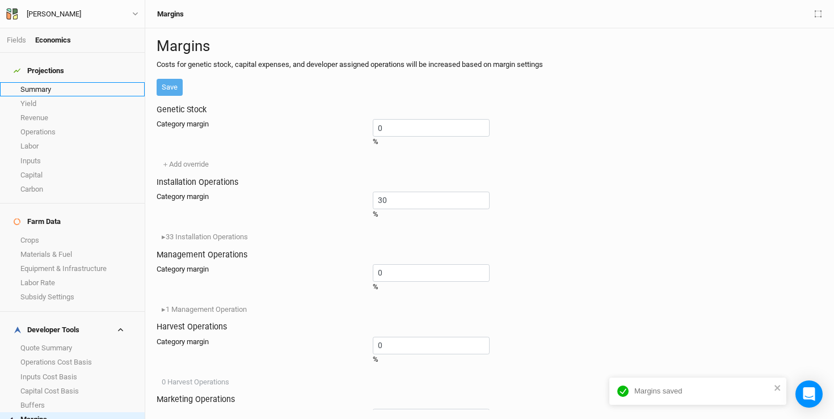
click at [64, 82] on link "Summary" at bounding box center [72, 89] width 145 height 14
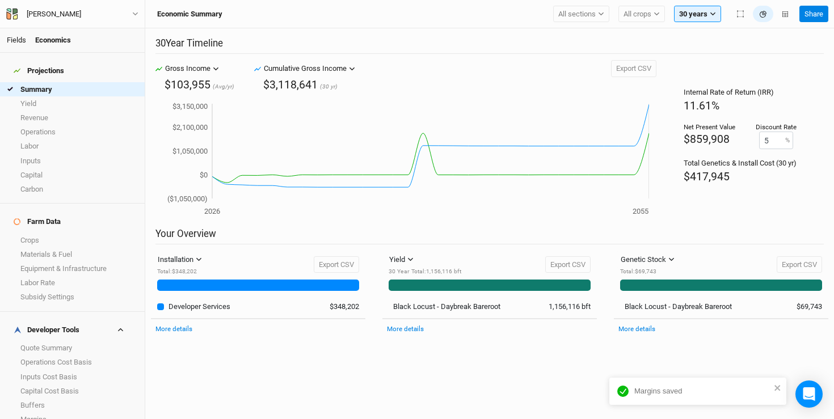
click at [20, 37] on link "Fields" at bounding box center [16, 40] width 19 height 9
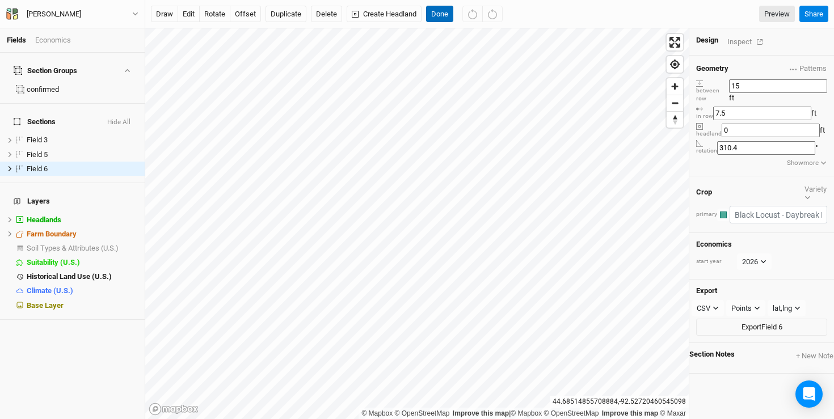
click at [439, 15] on button "Done" at bounding box center [439, 14] width 27 height 17
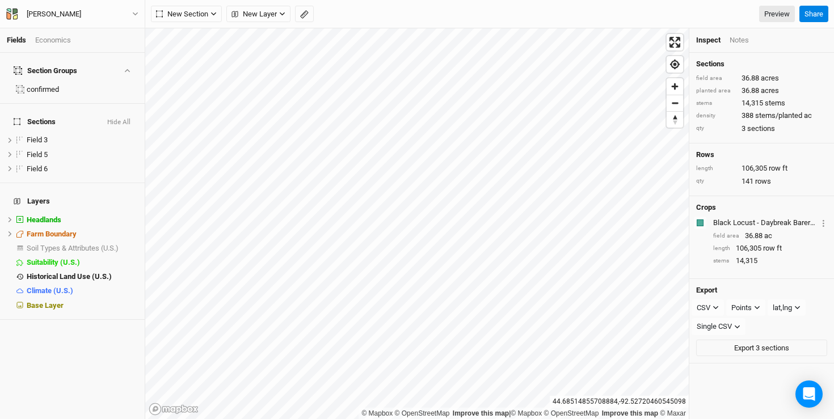
click at [62, 40] on div "Economics" at bounding box center [53, 40] width 36 height 10
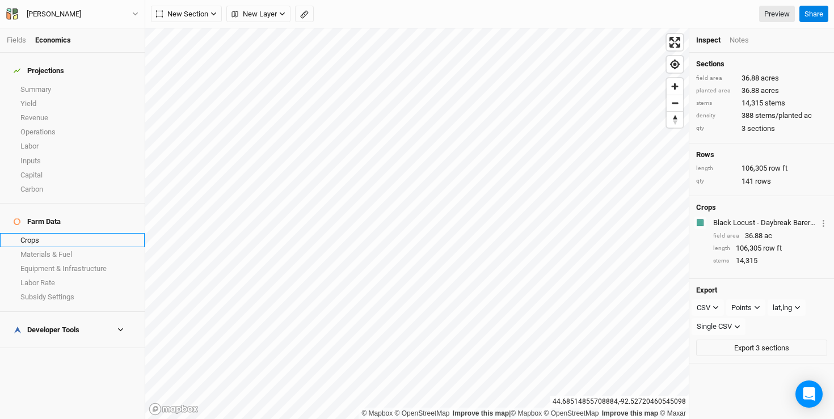
click at [34, 233] on link "Crops" at bounding box center [72, 240] width 145 height 14
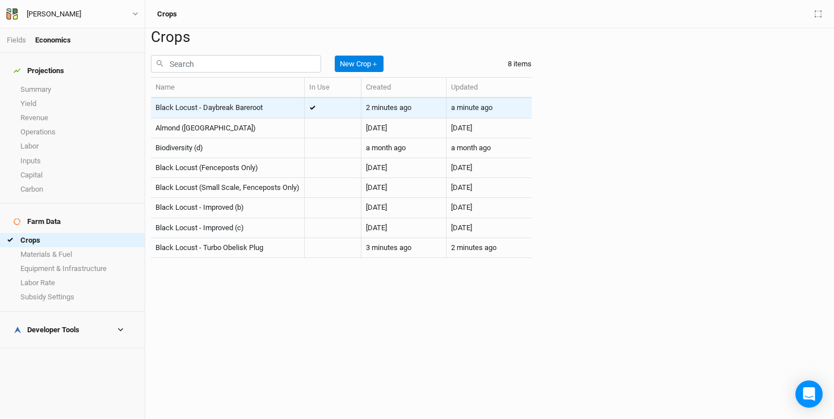
click at [300, 113] on div "Black Locust - Daybreak Bareroot" at bounding box center [227, 108] width 144 height 10
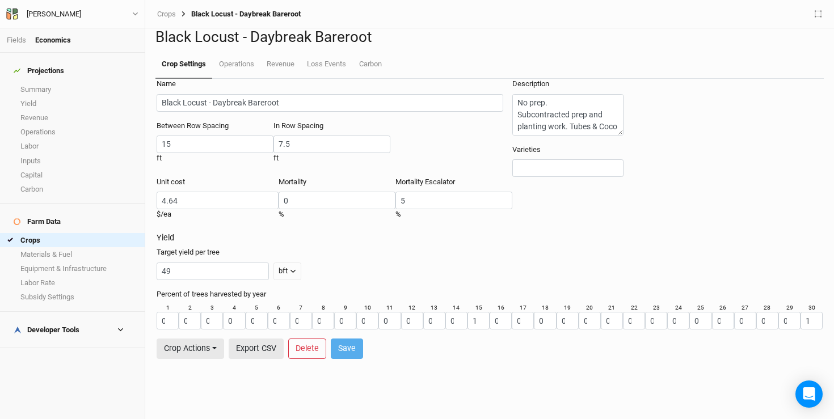
click at [231, 79] on div "Black Locust - Daybreak Bareroot Crop Settings Operations Revenue Loss Events C…" at bounding box center [489, 53] width 668 height 51
click at [230, 79] on link "Operations" at bounding box center [236, 65] width 48 height 28
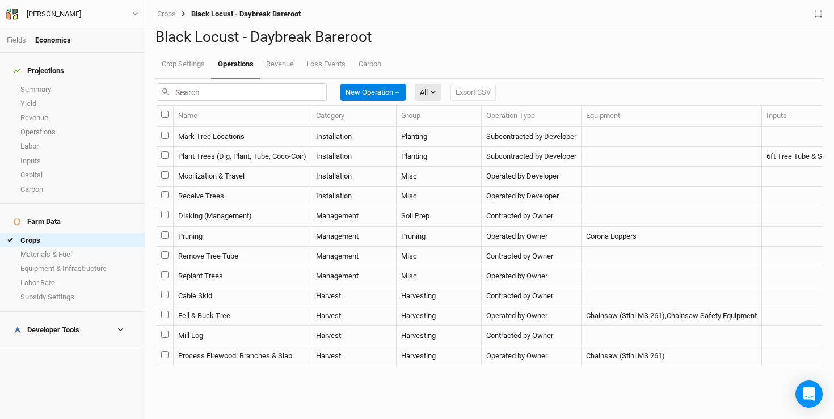
click at [229, 167] on td "Plant Trees (Dig, Plant, Tube, Coco-Coir)" at bounding box center [243, 157] width 138 height 20
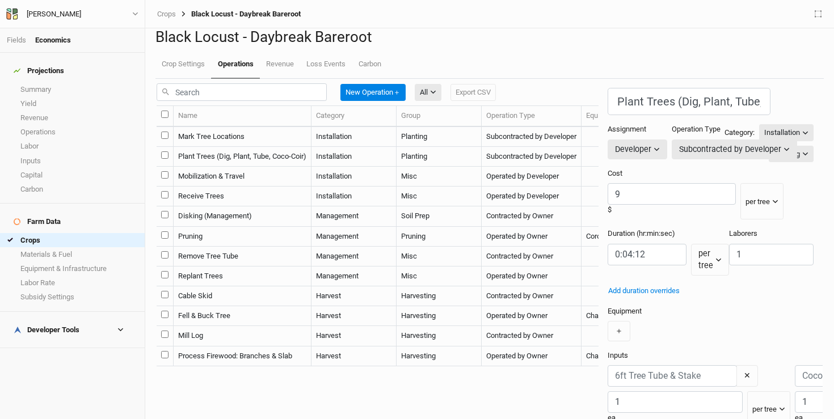
scroll to position [166, 0]
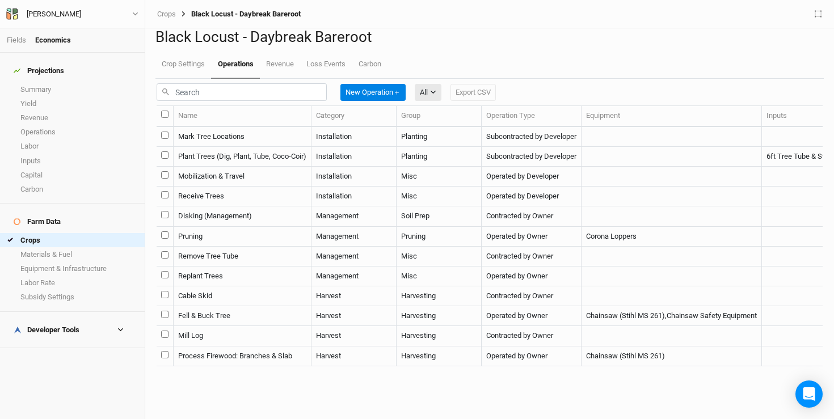
scroll to position [39, 0]
click at [247, 187] on td "Mobilization & Travel" at bounding box center [243, 177] width 138 height 20
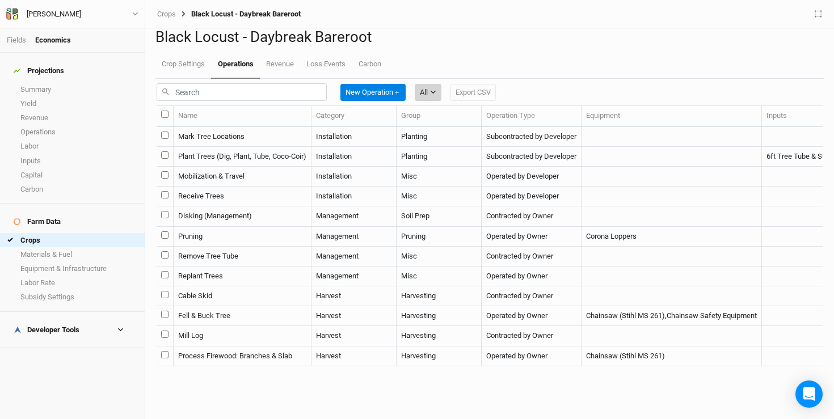
click at [428, 98] on div "All" at bounding box center [424, 92] width 8 height 11
click at [445, 193] on span "Installation" at bounding box center [458, 196] width 45 height 13
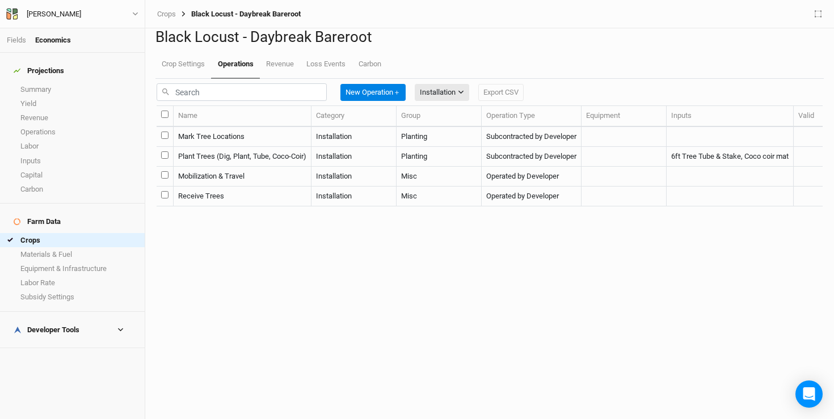
click at [248, 147] on td "Mark Tree Locations" at bounding box center [243, 137] width 138 height 20
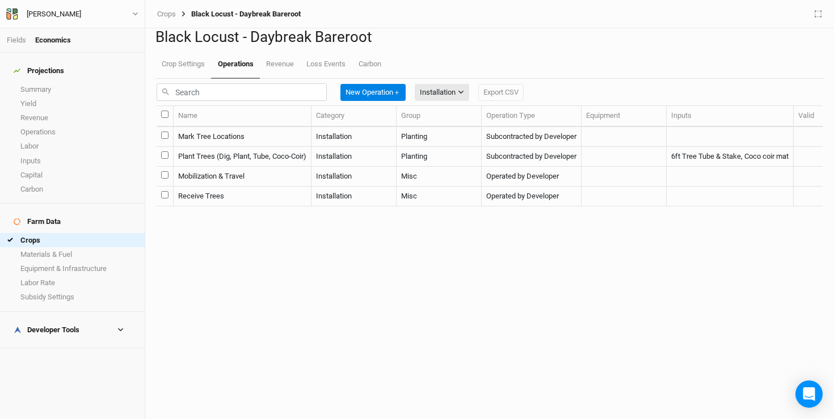
click at [63, 326] on div "Developer Tools" at bounding box center [47, 330] width 66 height 9
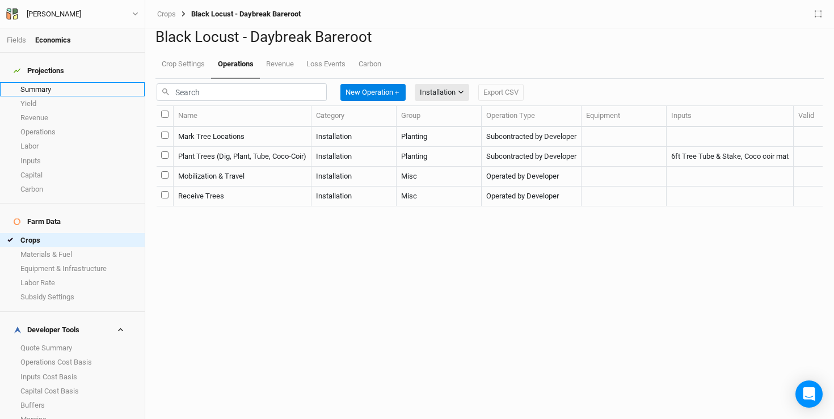
click at [51, 82] on link "Summary" at bounding box center [72, 89] width 145 height 14
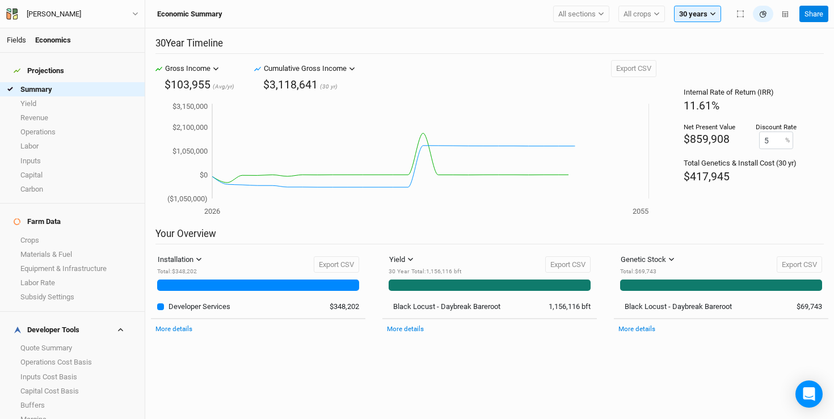
click at [21, 36] on link "Fields" at bounding box center [16, 40] width 19 height 9
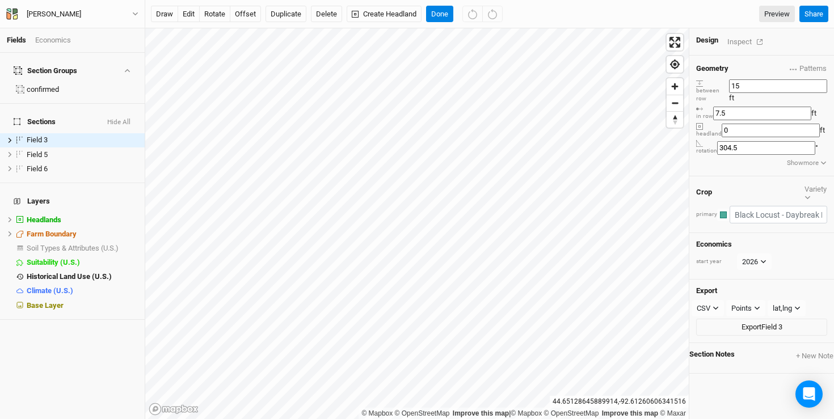
click at [686, 83] on div "© Mapbox © OpenStreetMap Improve this map | © Mapbox © OpenStreetMap Improve th…" at bounding box center [489, 223] width 689 height 391
type input "10"
click at [440, 12] on button "Done" at bounding box center [439, 14] width 27 height 17
drag, startPoint x: 759, startPoint y: 83, endPoint x: 710, endPoint y: 79, distance: 48.4
click at [710, 79] on div "between row 15 ft" at bounding box center [761, 91] width 131 height 24
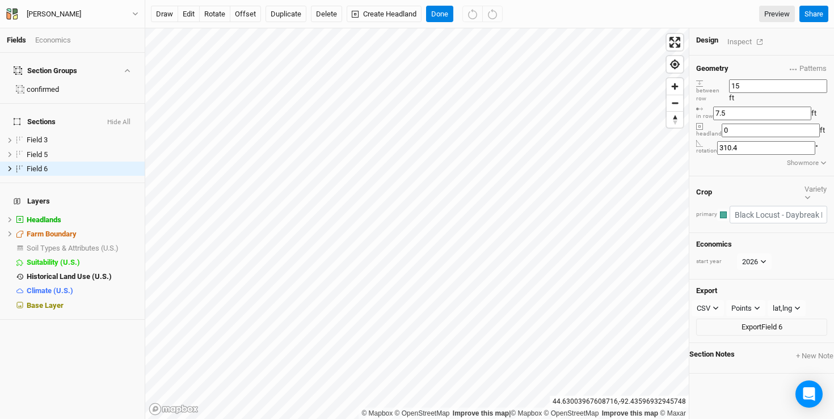
drag, startPoint x: 764, startPoint y: 97, endPoint x: 713, endPoint y: 91, distance: 51.4
click at [713, 106] on div "in row 7.5 ft" at bounding box center [761, 113] width 131 height 15
type input "10"
click at [439, 13] on button "Done" at bounding box center [439, 14] width 27 height 17
drag, startPoint x: 764, startPoint y: 102, endPoint x: 705, endPoint y: 92, distance: 60.3
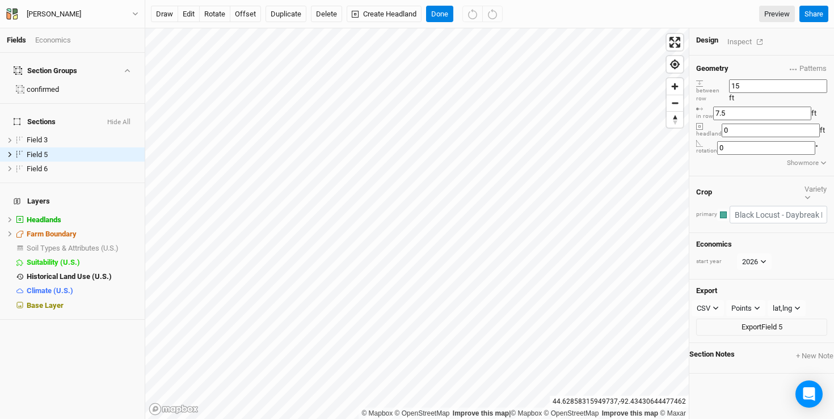
click at [705, 106] on div "in row 7.5 ft" at bounding box center [761, 113] width 131 height 15
type input "10"
click at [439, 12] on button "Done" at bounding box center [439, 14] width 27 height 17
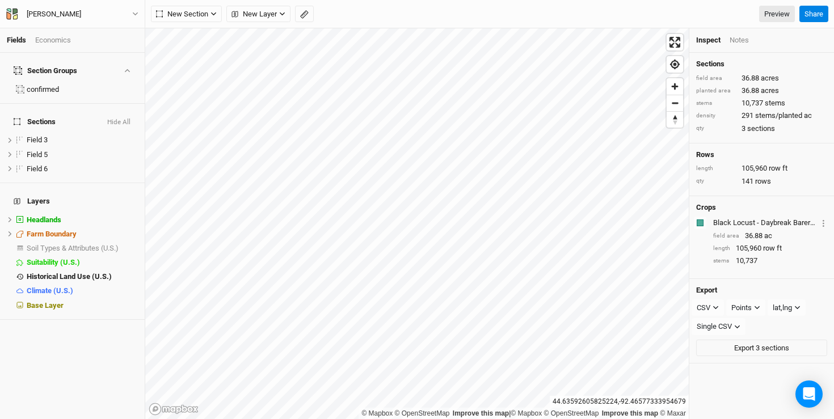
click at [53, 46] on div "Fields Economics" at bounding box center [72, 40] width 145 height 24
click at [48, 40] on div "Economics" at bounding box center [53, 40] width 36 height 10
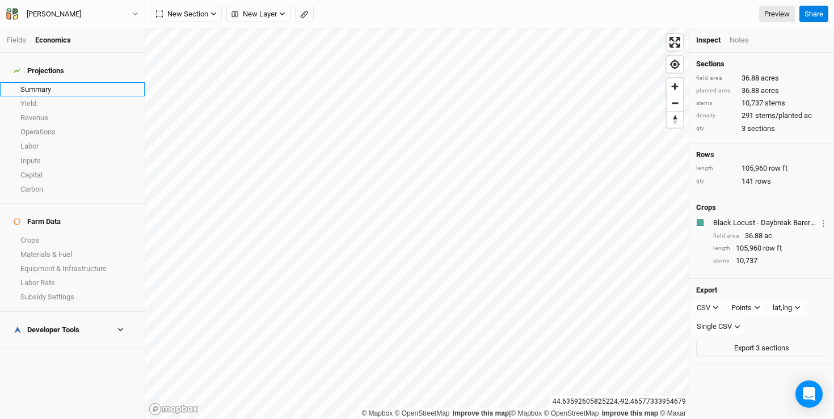
click at [44, 83] on link "Summary" at bounding box center [72, 89] width 145 height 14
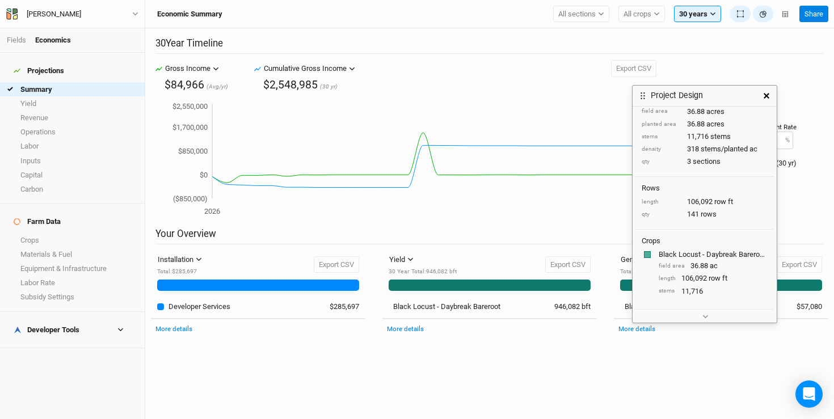
click at [767, 95] on icon "button" at bounding box center [767, 96] width 6 height 6
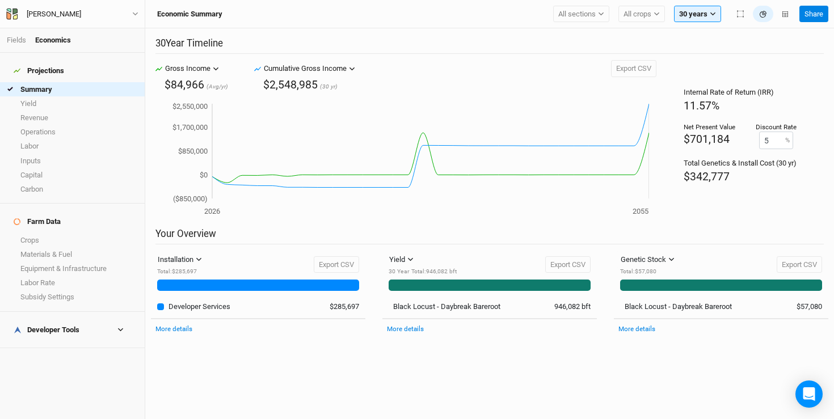
click at [67, 326] on div "Developer Tools" at bounding box center [47, 330] width 66 height 9
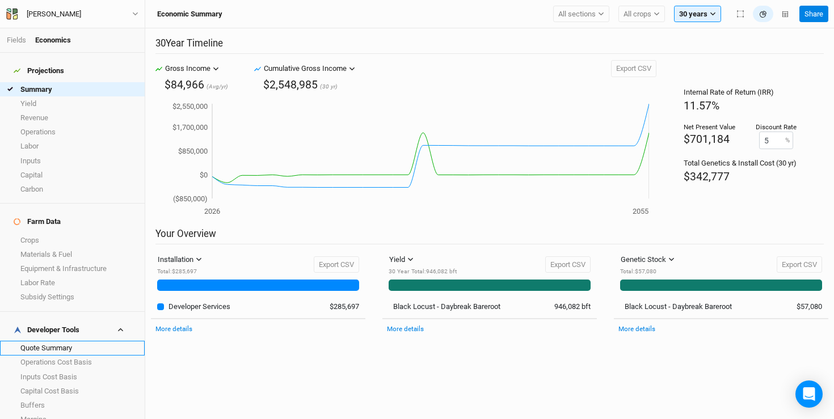
click at [61, 341] on link "Quote Summary" at bounding box center [72, 348] width 145 height 14
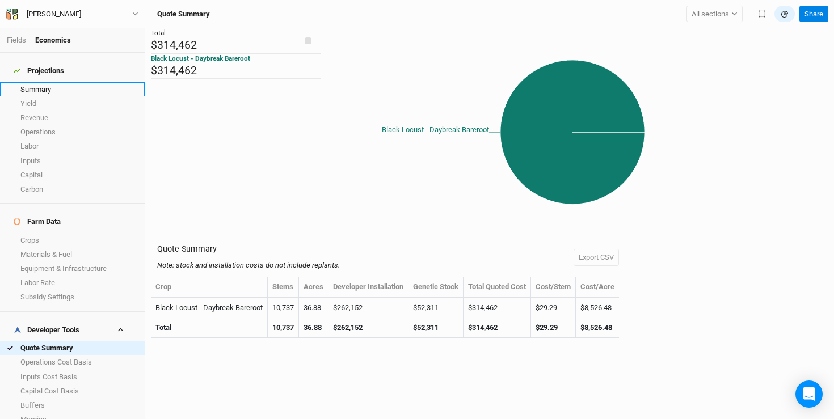
click at [50, 82] on link "Summary" at bounding box center [72, 89] width 145 height 14
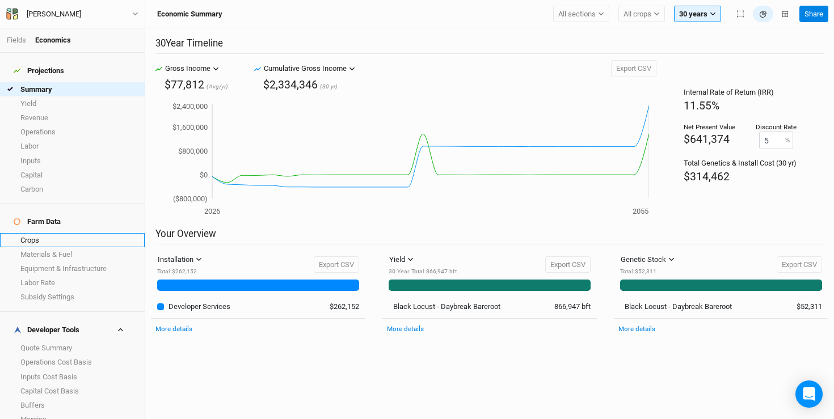
click at [74, 233] on link "Crops" at bounding box center [72, 240] width 145 height 14
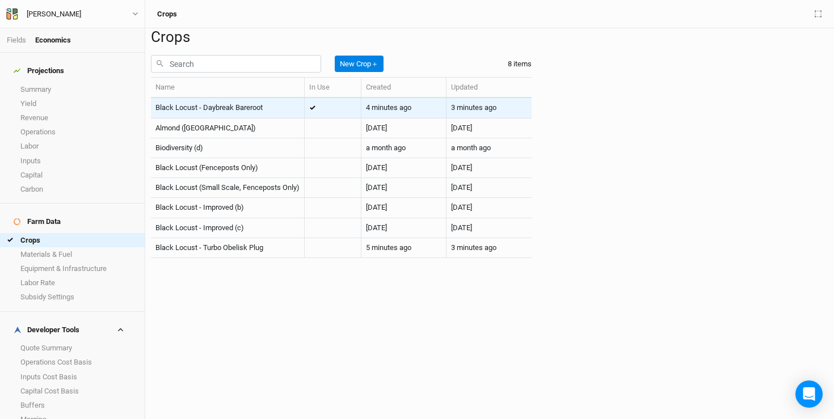
click at [243, 118] on td "Black Locust - Daybreak Bareroot" at bounding box center [228, 108] width 154 height 20
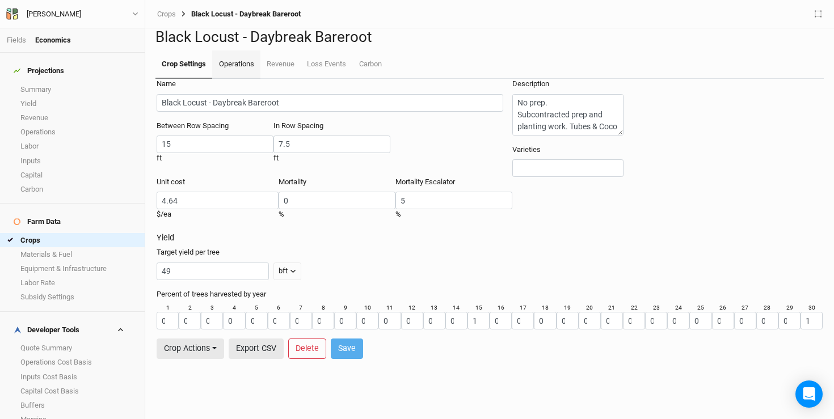
click at [225, 79] on link "Operations" at bounding box center [236, 65] width 48 height 28
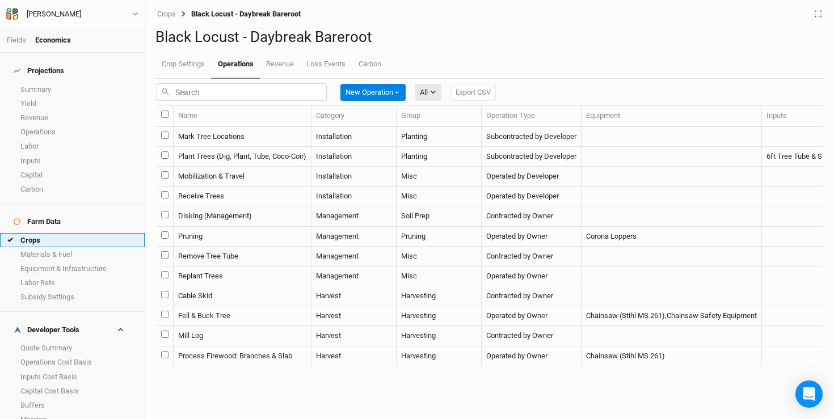
click at [70, 233] on link "Crops" at bounding box center [72, 240] width 145 height 14
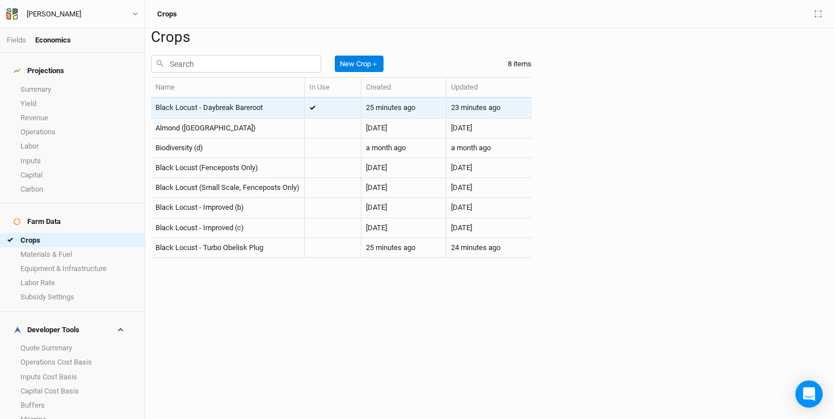
click at [300, 113] on div "Black Locust - Daybreak Bareroot" at bounding box center [227, 108] width 144 height 10
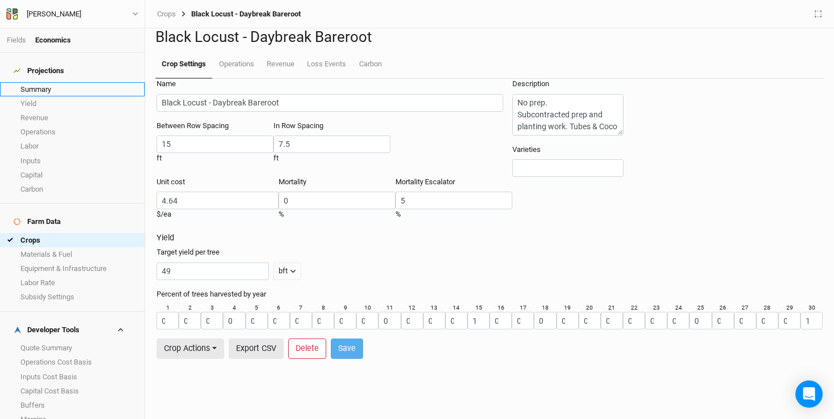
click at [52, 82] on link "Summary" at bounding box center [72, 89] width 145 height 14
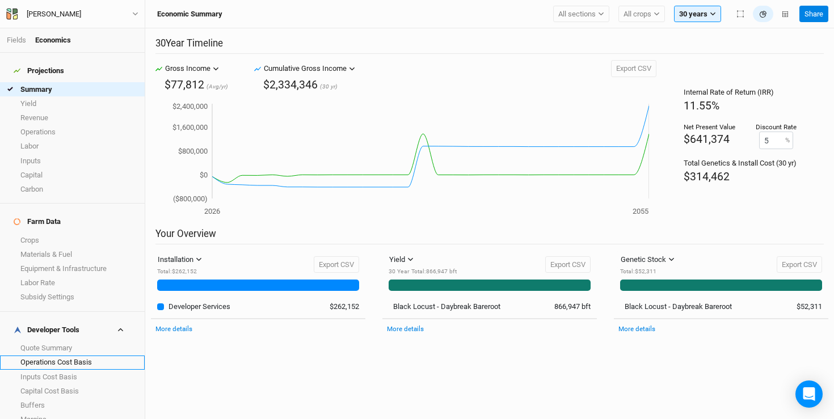
click at [44, 356] on link "Operations Cost Basis" at bounding box center [72, 363] width 145 height 14
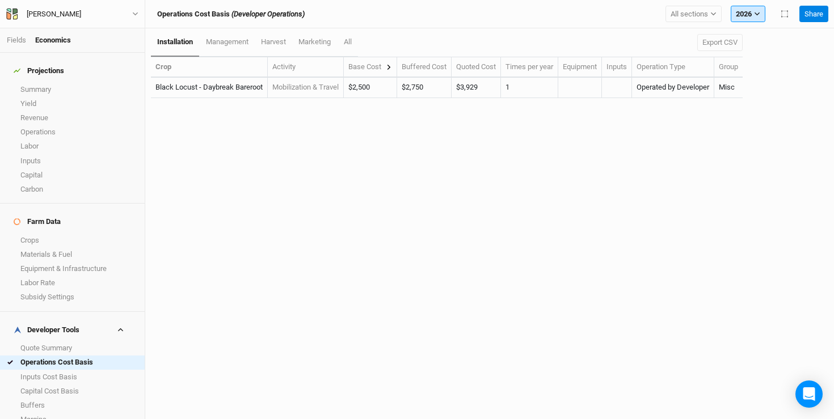
click at [739, 13] on button "2026" at bounding box center [748, 14] width 35 height 17
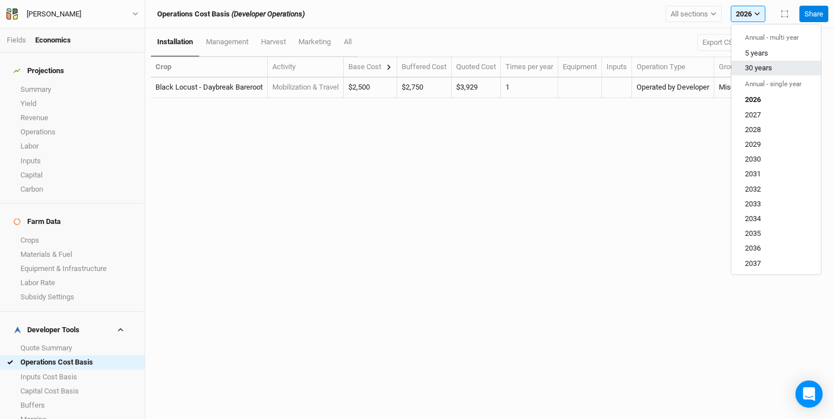
click at [747, 69] on span "30 years" at bounding box center [758, 68] width 27 height 9
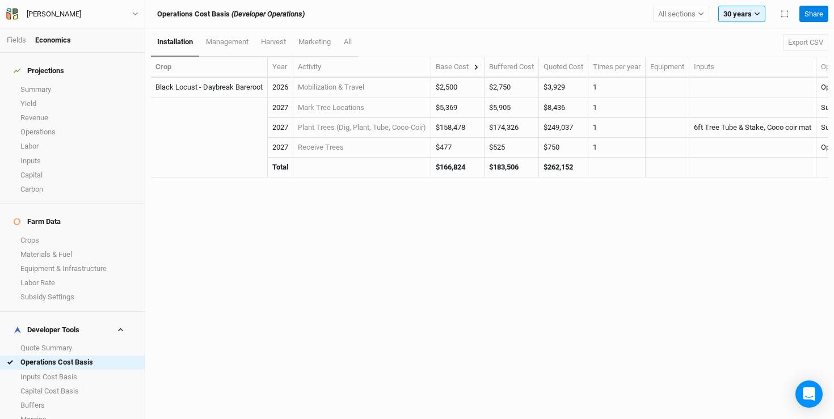
click at [479, 66] on icon at bounding box center [476, 67] width 6 height 6
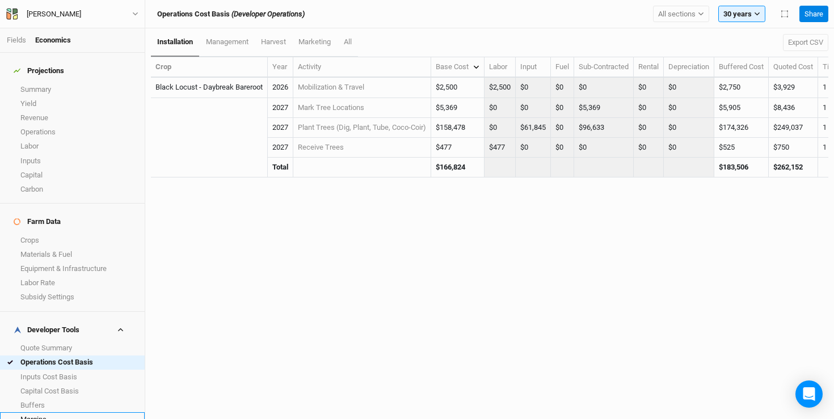
click at [66, 413] on link "Margins" at bounding box center [72, 420] width 145 height 14
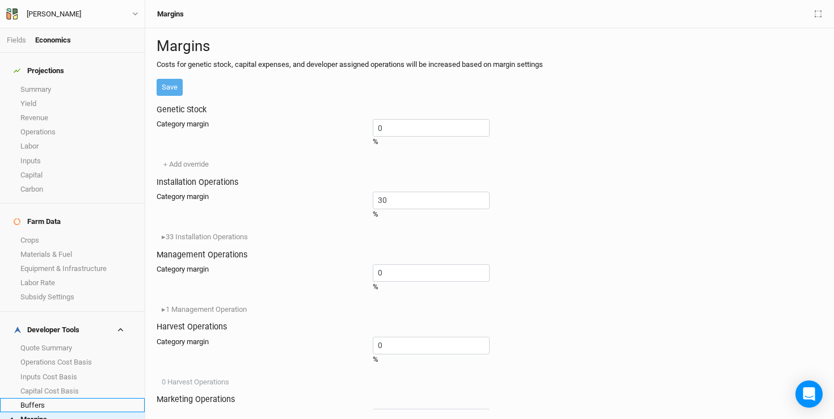
click at [90, 398] on link "Buffers" at bounding box center [72, 405] width 145 height 14
click at [222, 246] on button "▸ 33 Installation Operations" at bounding box center [205, 237] width 96 height 17
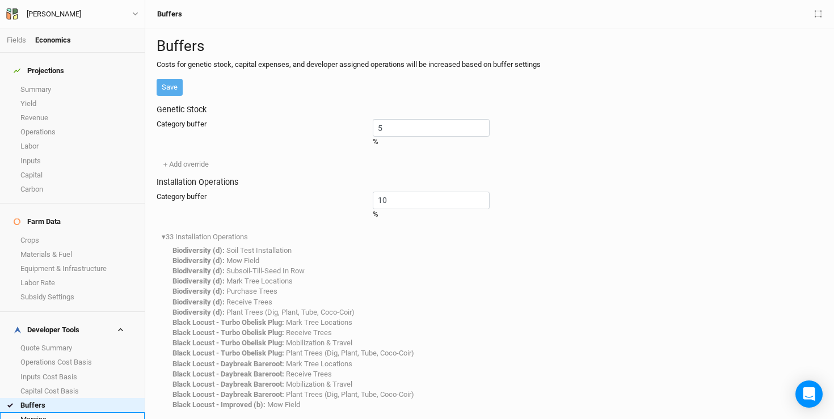
click at [36, 413] on link "Margins" at bounding box center [72, 420] width 145 height 14
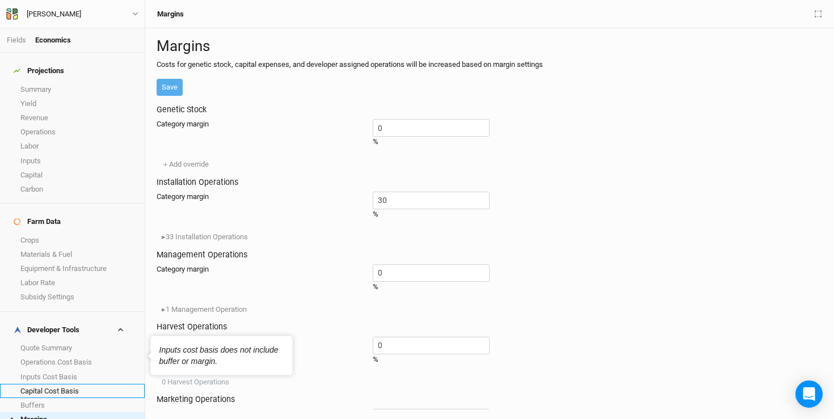
click at [47, 384] on link "Capital Cost Basis" at bounding box center [72, 391] width 145 height 14
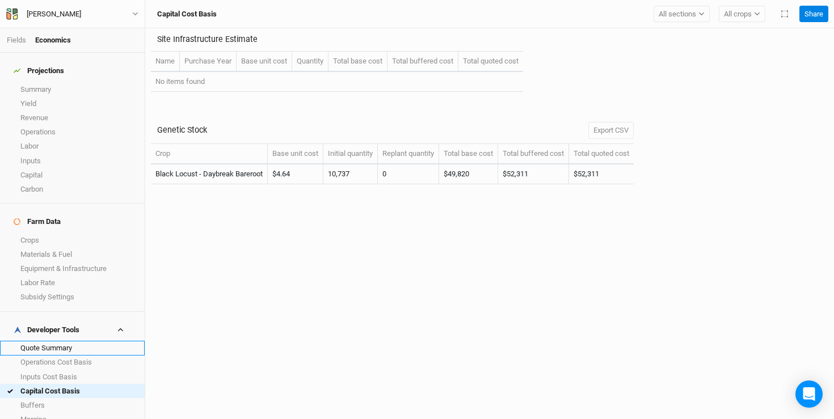
click at [65, 341] on link "Quote Summary" at bounding box center [72, 348] width 145 height 14
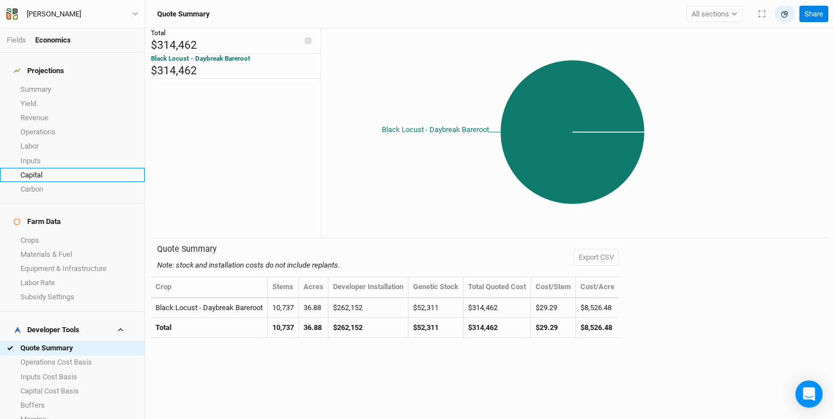
click at [33, 168] on link "Capital" at bounding box center [72, 175] width 145 height 14
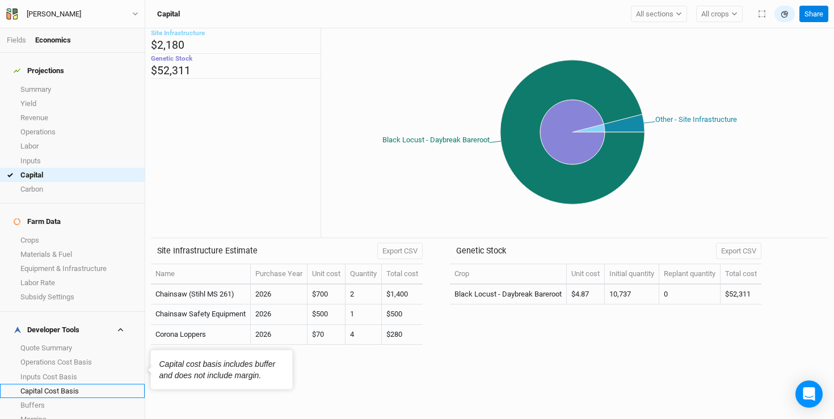
click at [75, 384] on link "Capital Cost Basis" at bounding box center [72, 391] width 145 height 14
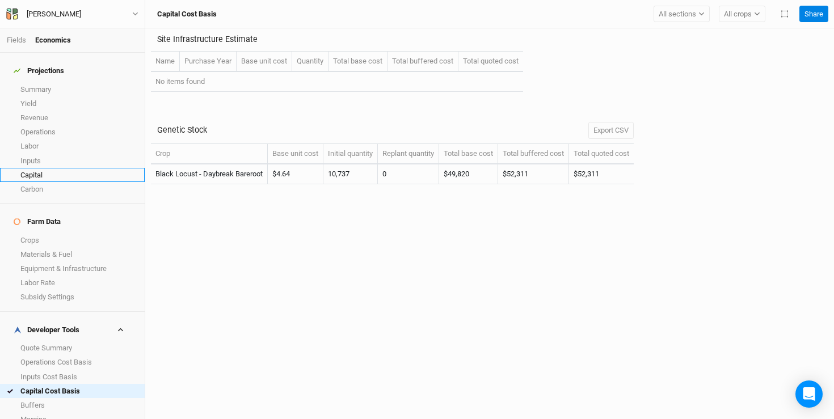
click at [66, 168] on link "Capital" at bounding box center [72, 175] width 145 height 14
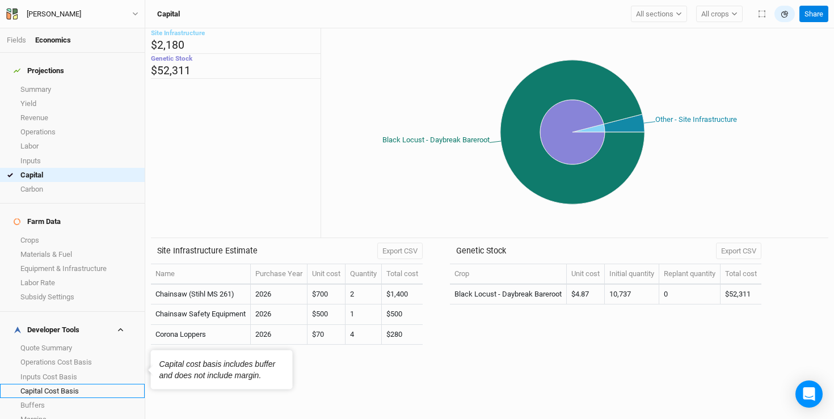
click at [71, 384] on link "Capital Cost Basis" at bounding box center [72, 391] width 145 height 14
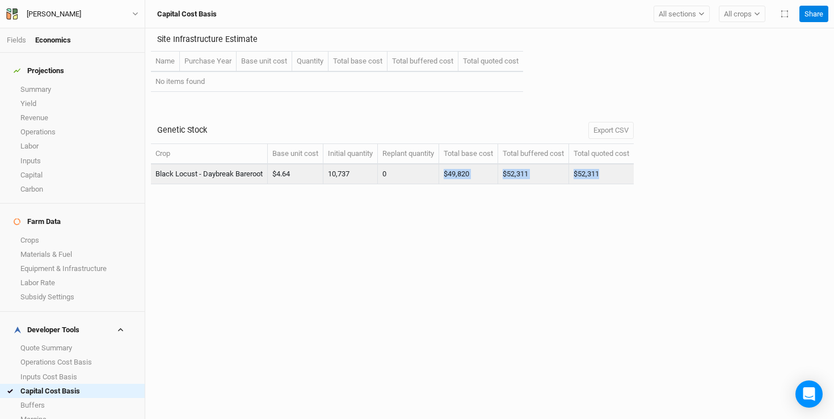
drag, startPoint x: 609, startPoint y: 174, endPoint x: 443, endPoint y: 174, distance: 166.3
click at [443, 174] on tr "Black Locust - Daybreak Bareroot $4.64 10,737 0 $49,820 $52,311 $52,311" at bounding box center [392, 175] width 483 height 20
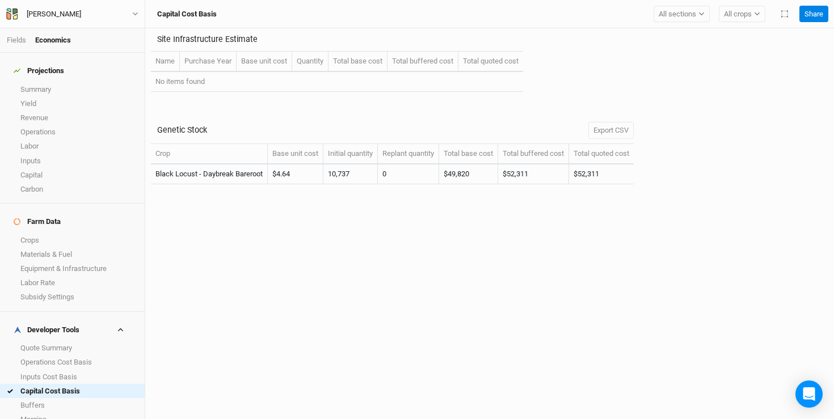
click at [439, 237] on div "Site Infrastructure Estimate Name Purchase Year Base unit cost Quantity Total b…" at bounding box center [489, 223] width 689 height 391
click at [20, 39] on link "Fields" at bounding box center [16, 40] width 19 height 9
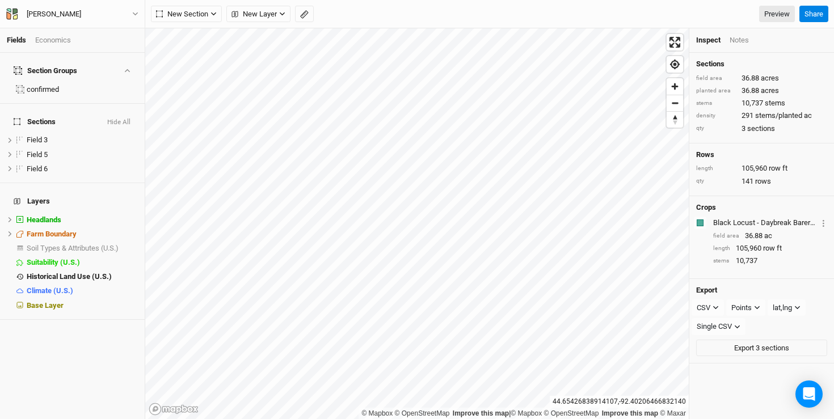
click at [65, 37] on div "Economics" at bounding box center [53, 40] width 36 height 10
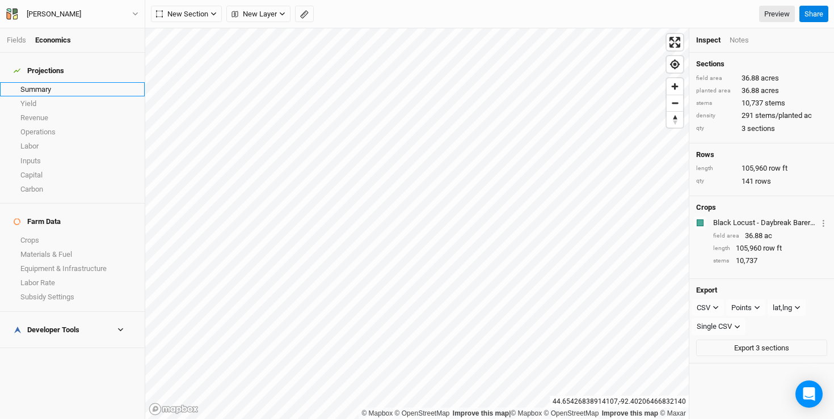
click at [39, 82] on link "Summary" at bounding box center [72, 89] width 145 height 14
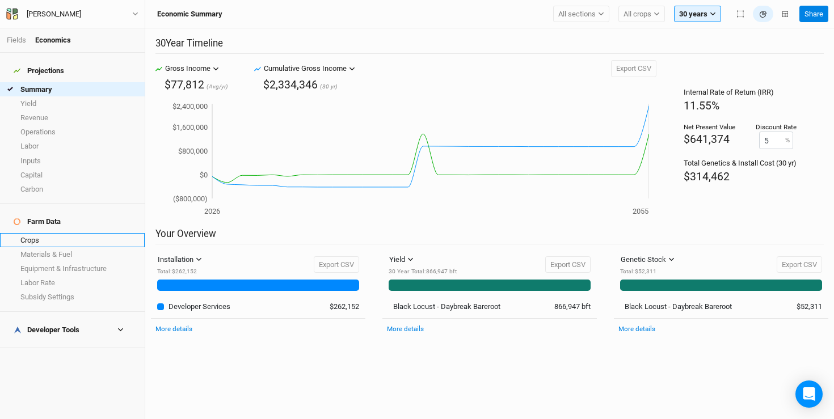
click at [35, 233] on link "Crops" at bounding box center [72, 240] width 145 height 14
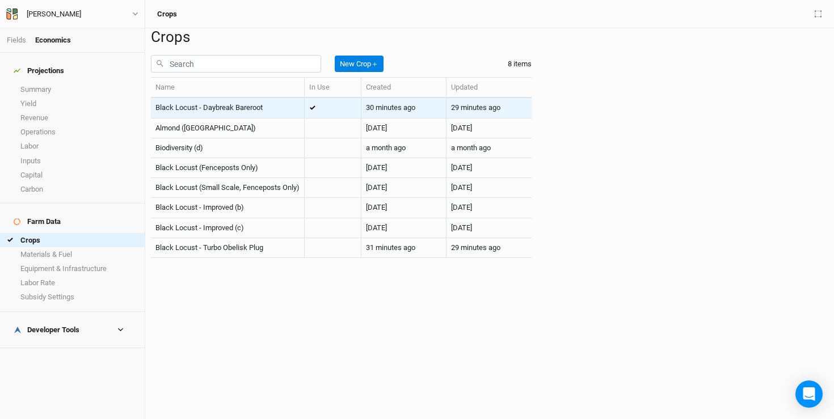
click at [239, 112] on span "Black Locust - Daybreak Bareroot" at bounding box center [208, 107] width 107 height 9
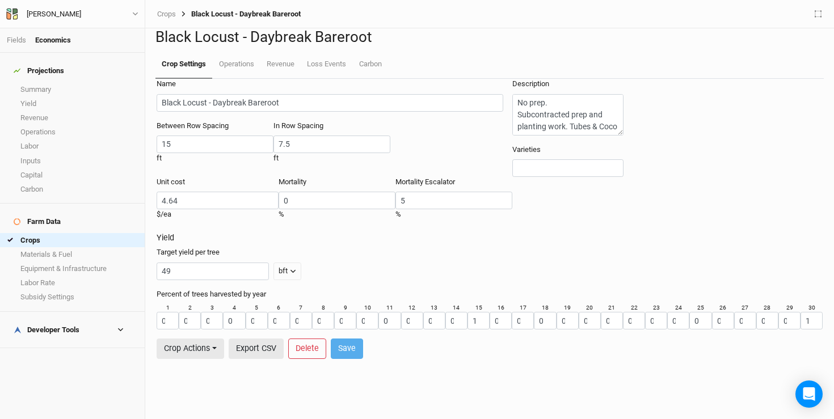
click at [74, 319] on h4 "Developer Tools" at bounding box center [72, 330] width 131 height 23
click at [74, 384] on link "Capital Cost Basis" at bounding box center [72, 391] width 145 height 14
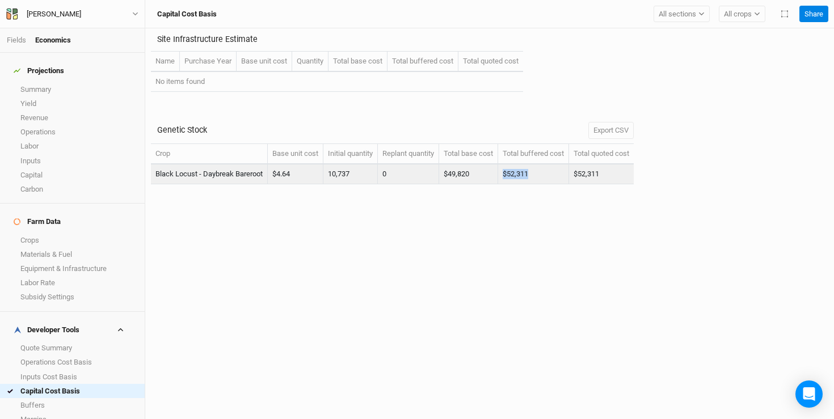
drag, startPoint x: 539, startPoint y: 175, endPoint x: 508, endPoint y: 174, distance: 31.2
click at [508, 174] on td "$52,311" at bounding box center [533, 175] width 71 height 20
copy td "$52,311"
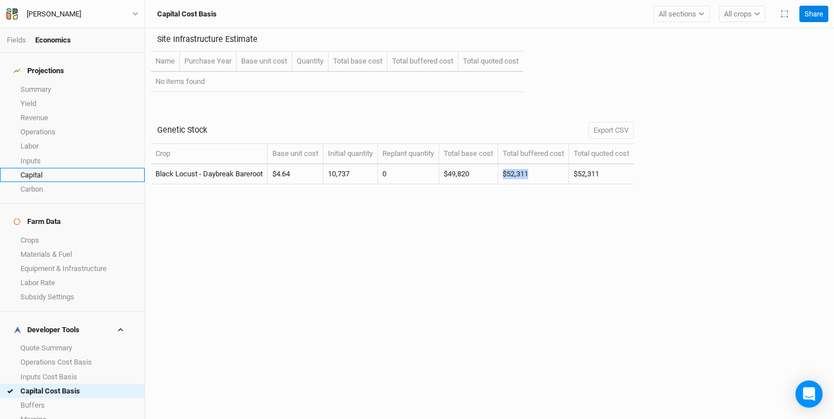
click at [64, 168] on link "Capital" at bounding box center [72, 175] width 145 height 14
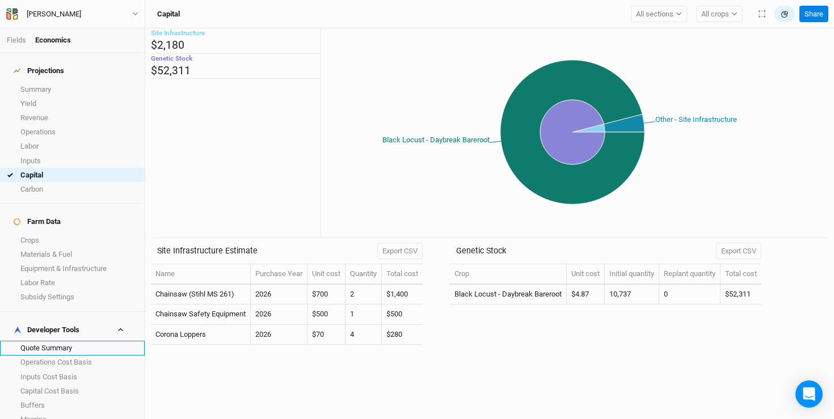
click at [74, 341] on link "Quote Summary" at bounding box center [72, 348] width 145 height 14
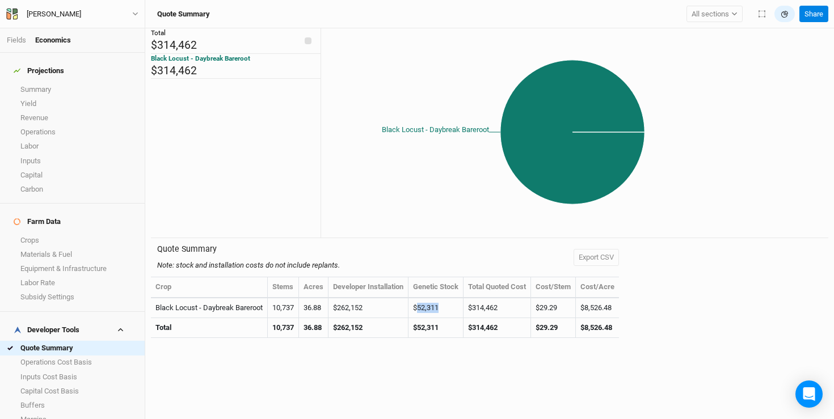
drag, startPoint x: 446, startPoint y: 310, endPoint x: 420, endPoint y: 310, distance: 25.5
click at [420, 310] on td "$52,311" at bounding box center [436, 308] width 55 height 20
copy td "52,311"
drag, startPoint x: 298, startPoint y: 306, endPoint x: 271, endPoint y: 309, distance: 27.9
click at [271, 309] on td "10,737" at bounding box center [283, 308] width 31 height 20
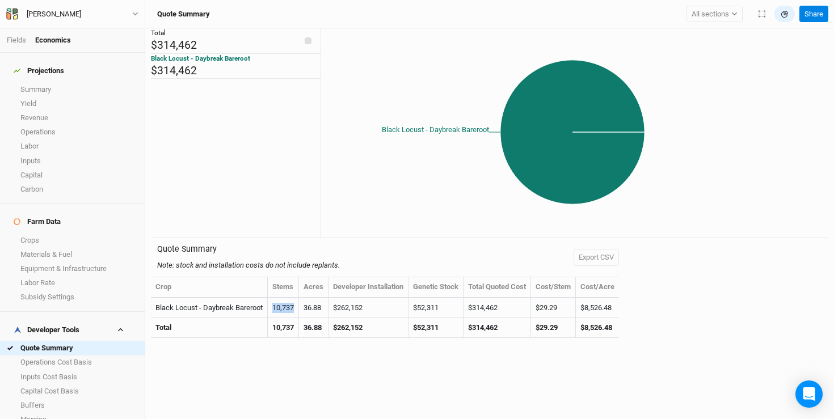
copy td "10,737"
click at [373, 382] on div "Total $314,462 Black Locust - Daybreak Bareroot $314,462 Black Locust - Daybrea…" at bounding box center [489, 223] width 689 height 391
click at [81, 356] on link "Operations Cost Basis" at bounding box center [72, 363] width 145 height 14
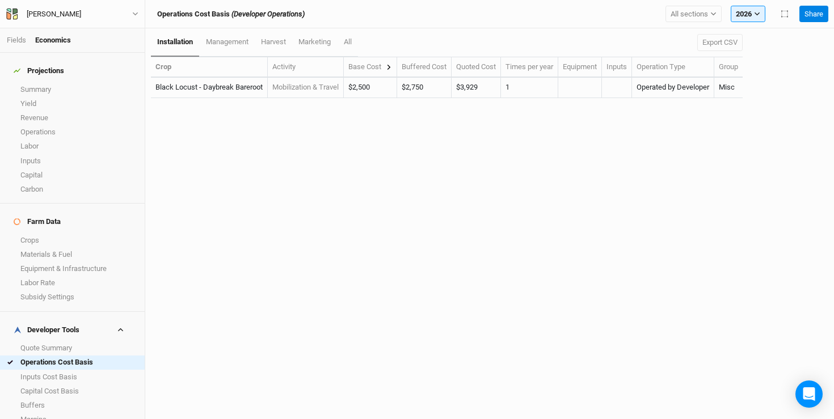
click at [391, 68] on icon at bounding box center [389, 67] width 6 height 6
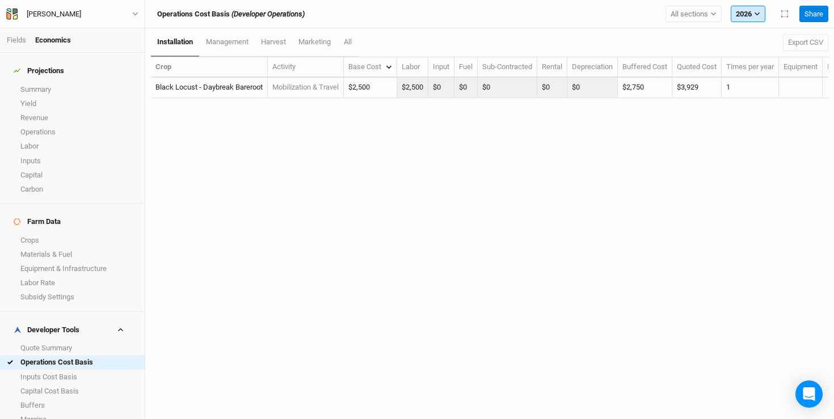
click at [748, 10] on button "2026" at bounding box center [748, 14] width 35 height 17
click at [760, 61] on button "30 years" at bounding box center [776, 68] width 90 height 15
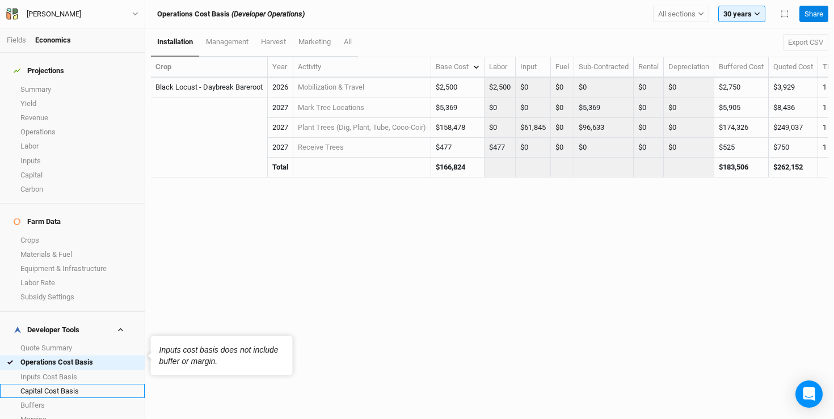
click at [61, 384] on link "Capital Cost Basis" at bounding box center [72, 391] width 145 height 14
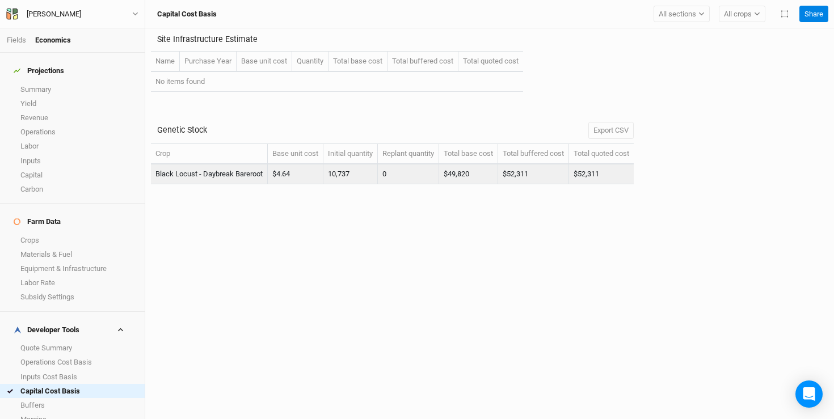
click at [613, 174] on td "$52,311" at bounding box center [601, 175] width 65 height 20
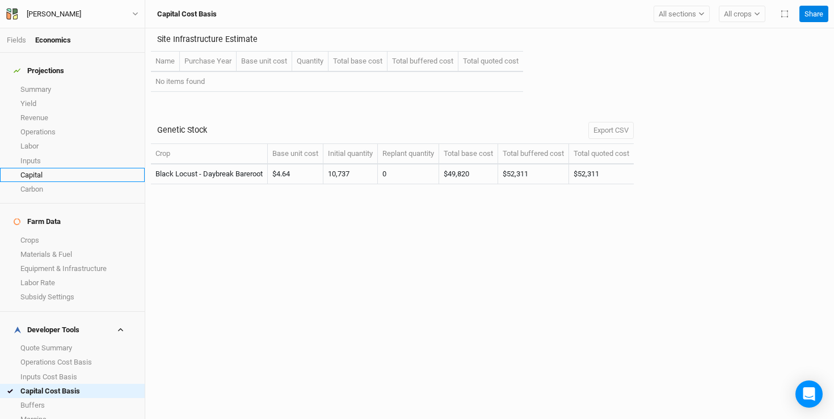
click at [40, 168] on link "Capital" at bounding box center [72, 175] width 145 height 14
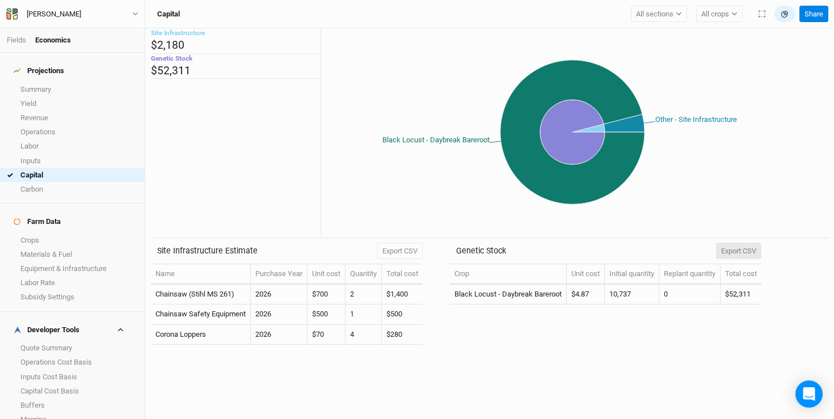
click at [762, 253] on button "Export CSV" at bounding box center [738, 251] width 45 height 17
click at [58, 128] on link "Operations" at bounding box center [72, 132] width 145 height 14
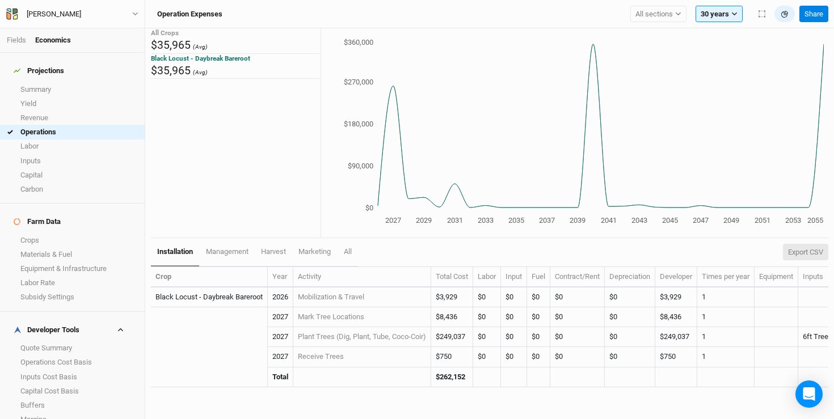
click at [795, 253] on button "Export CSV" at bounding box center [805, 252] width 45 height 17
click at [45, 140] on link "Labor" at bounding box center [72, 147] width 145 height 14
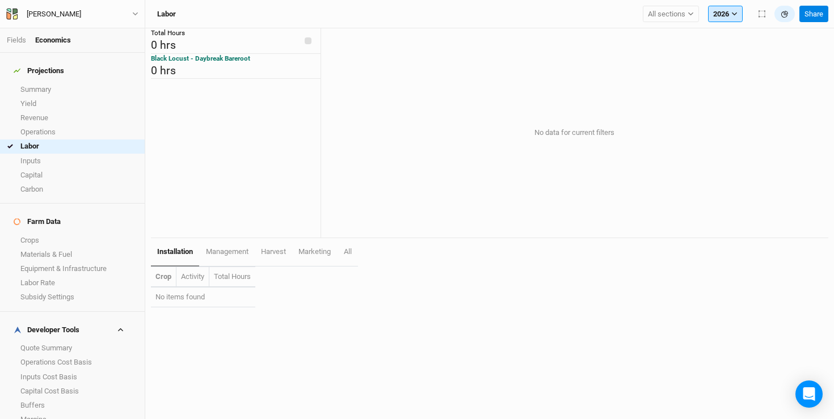
click at [733, 18] on button "2026" at bounding box center [725, 14] width 35 height 17
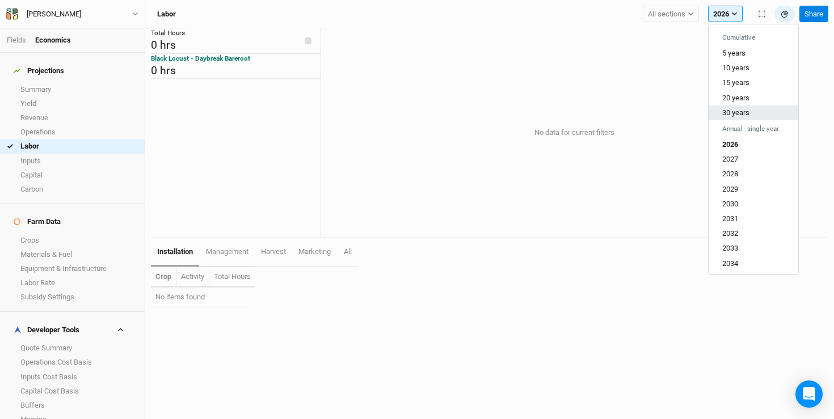
click at [747, 109] on span "30 years" at bounding box center [735, 112] width 27 height 9
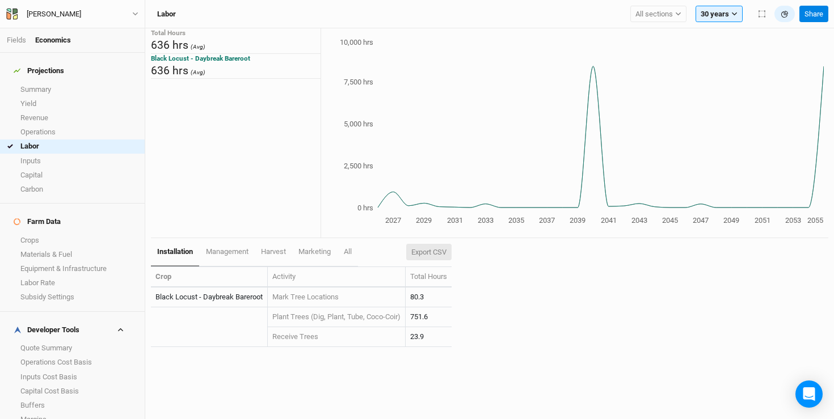
click at [426, 255] on button "Export CSV" at bounding box center [428, 252] width 45 height 17
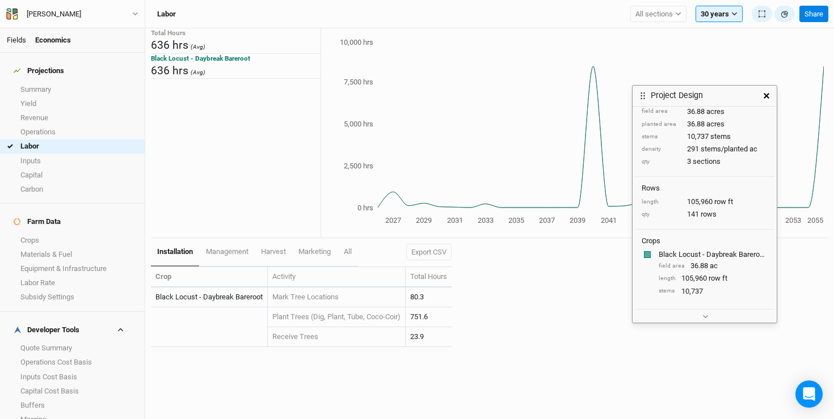
click at [12, 38] on link "Fields" at bounding box center [16, 40] width 19 height 9
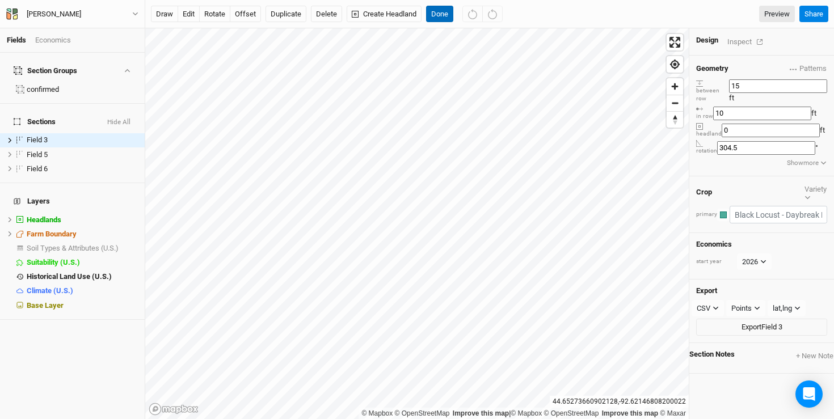
click at [447, 16] on button "Done" at bounding box center [439, 14] width 27 height 17
